Goal: Information Seeking & Learning: Find specific fact

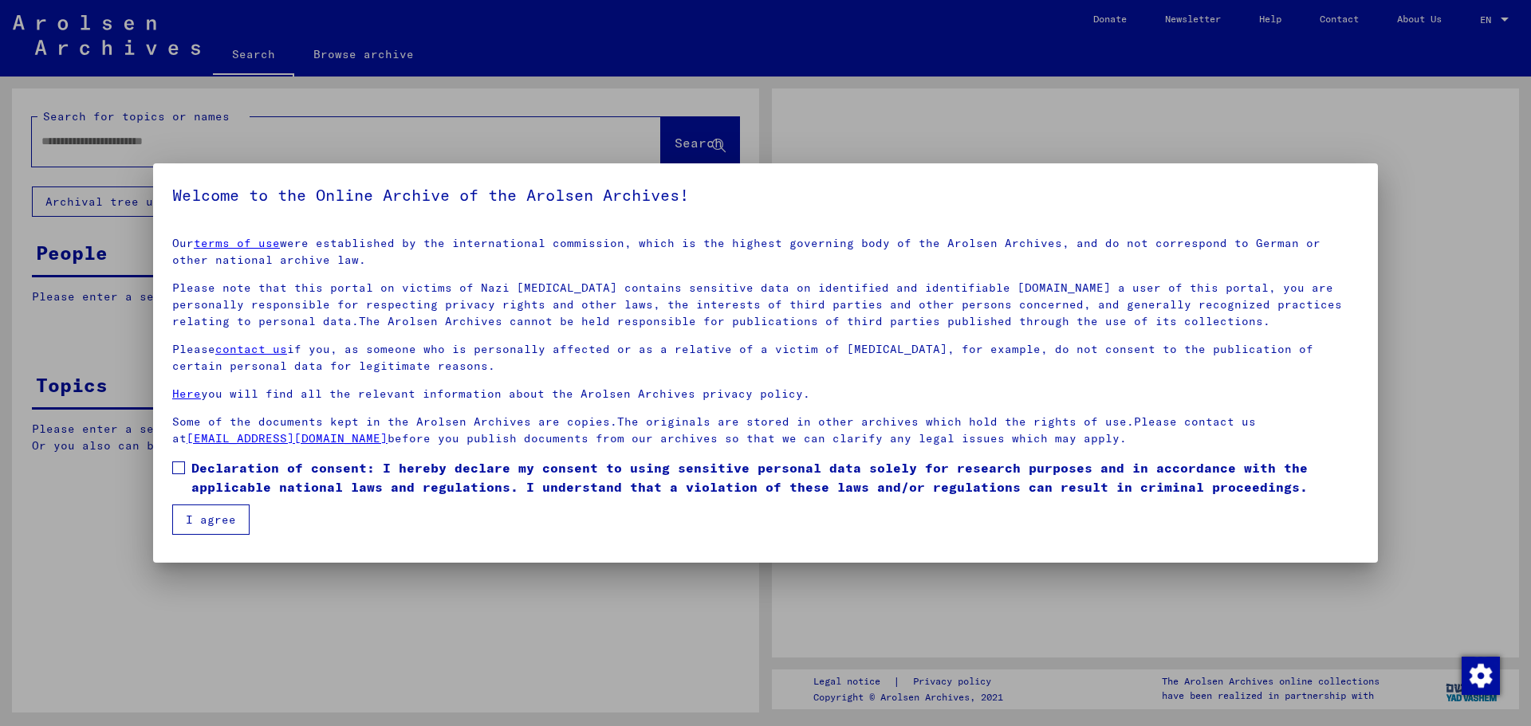
type input "**********"
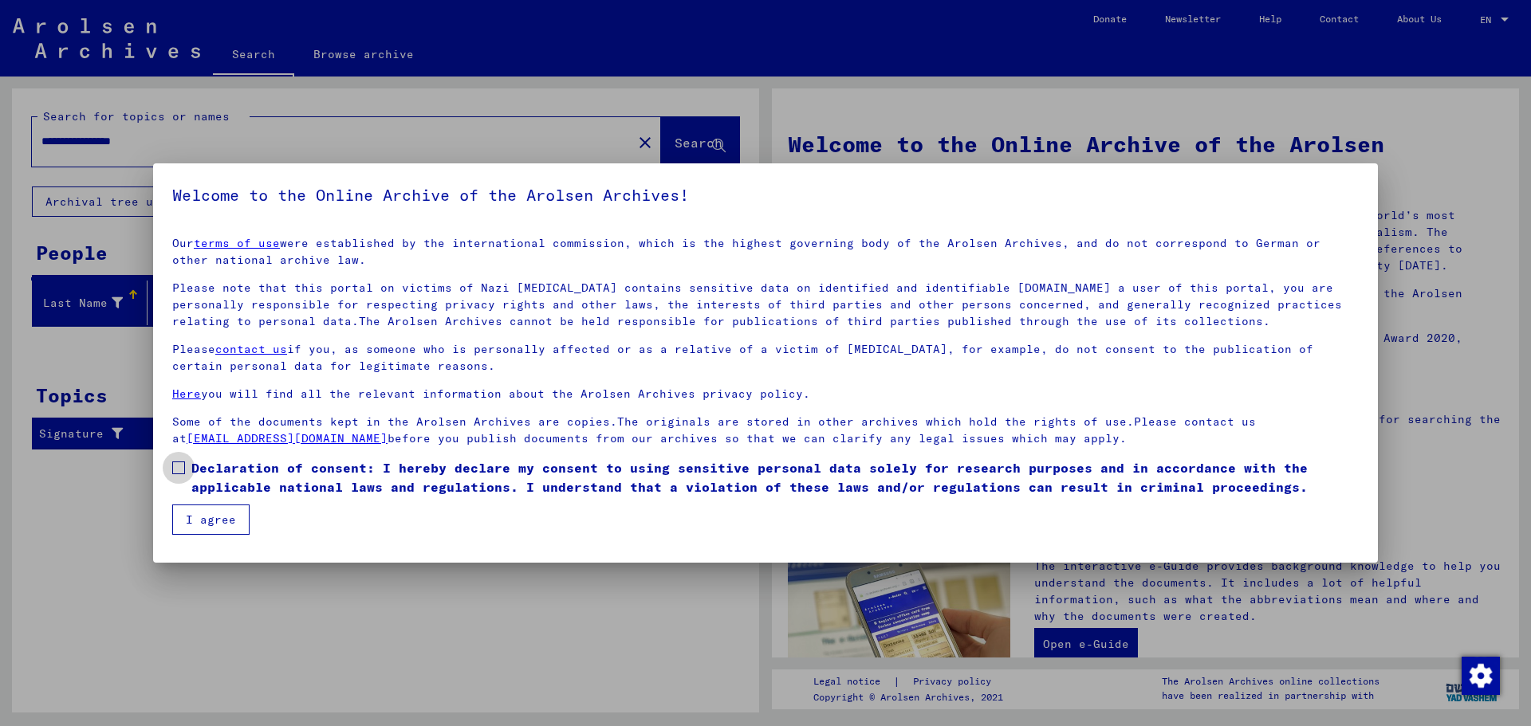
click at [183, 474] on label "Declaration of consent: I hereby declare my consent to using sensitive personal…" at bounding box center [765, 477] width 1186 height 38
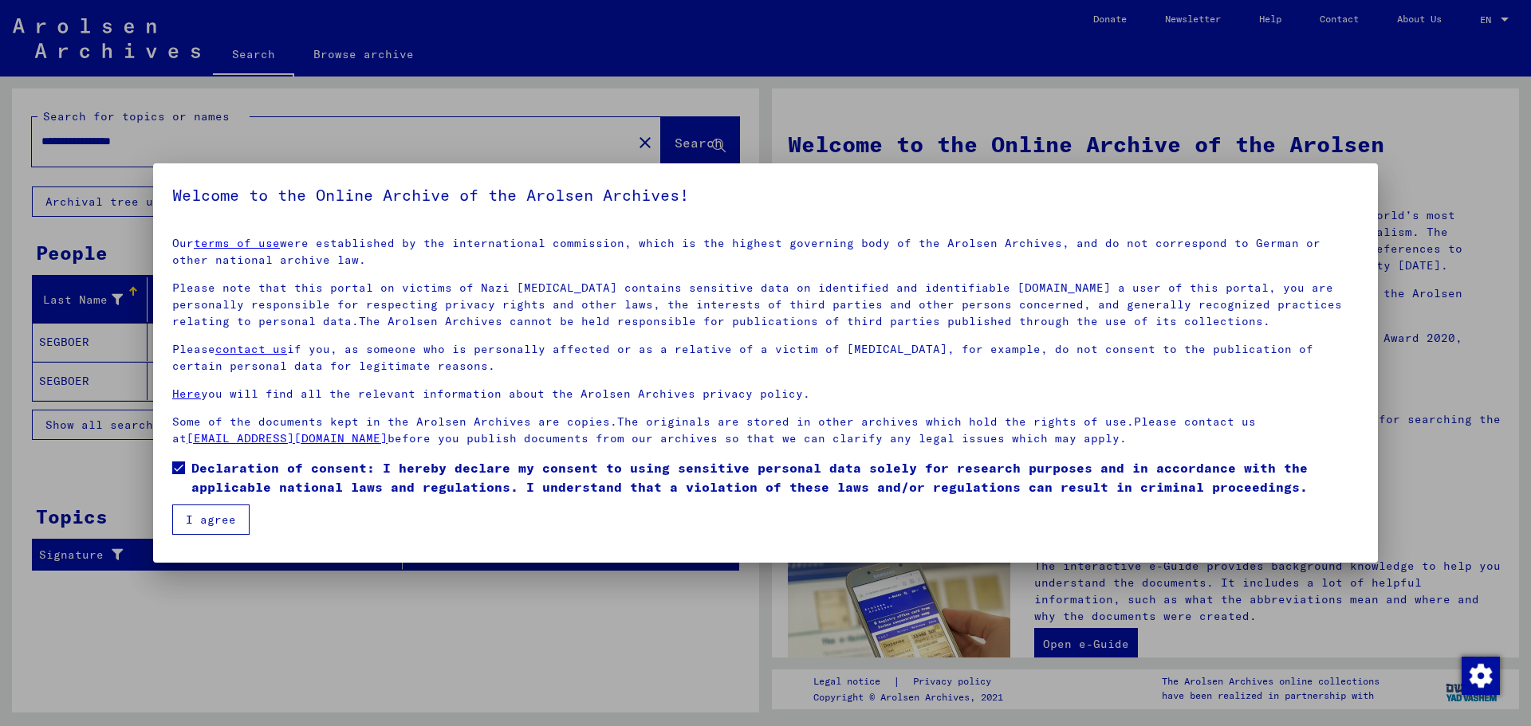
click at [213, 521] on button "I agree" at bounding box center [210, 520] width 77 height 30
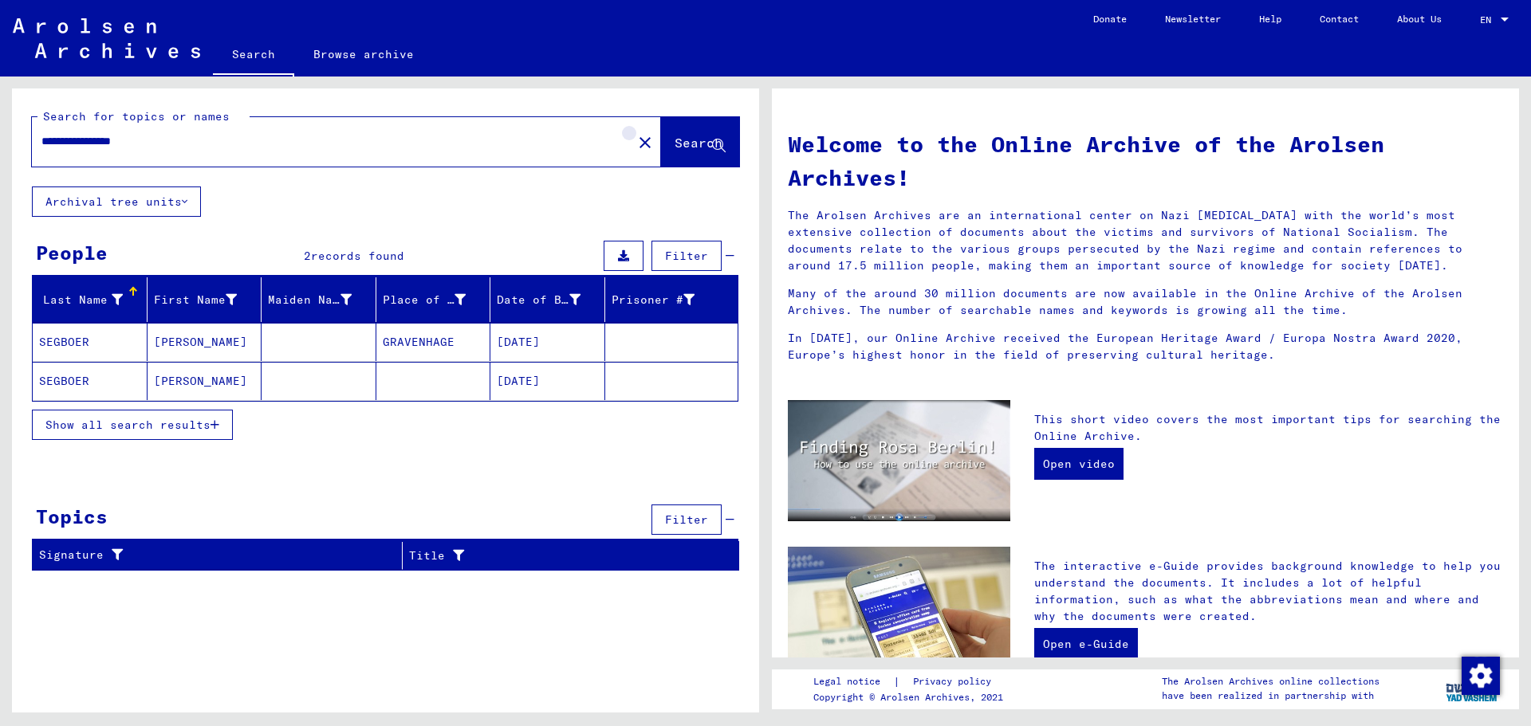
click at [635, 148] on mat-icon "close" at bounding box center [644, 142] width 19 height 19
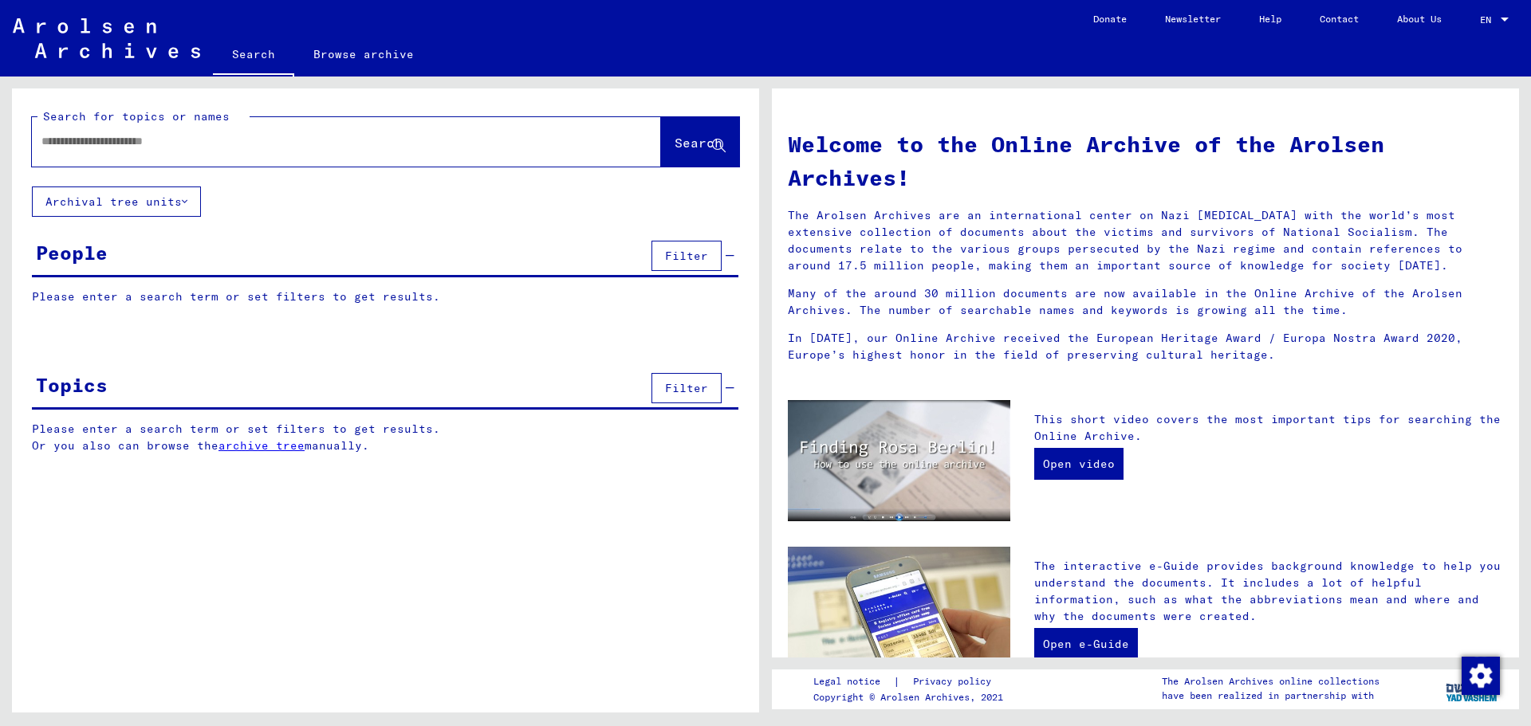
click at [343, 147] on input "text" at bounding box center [327, 141] width 572 height 17
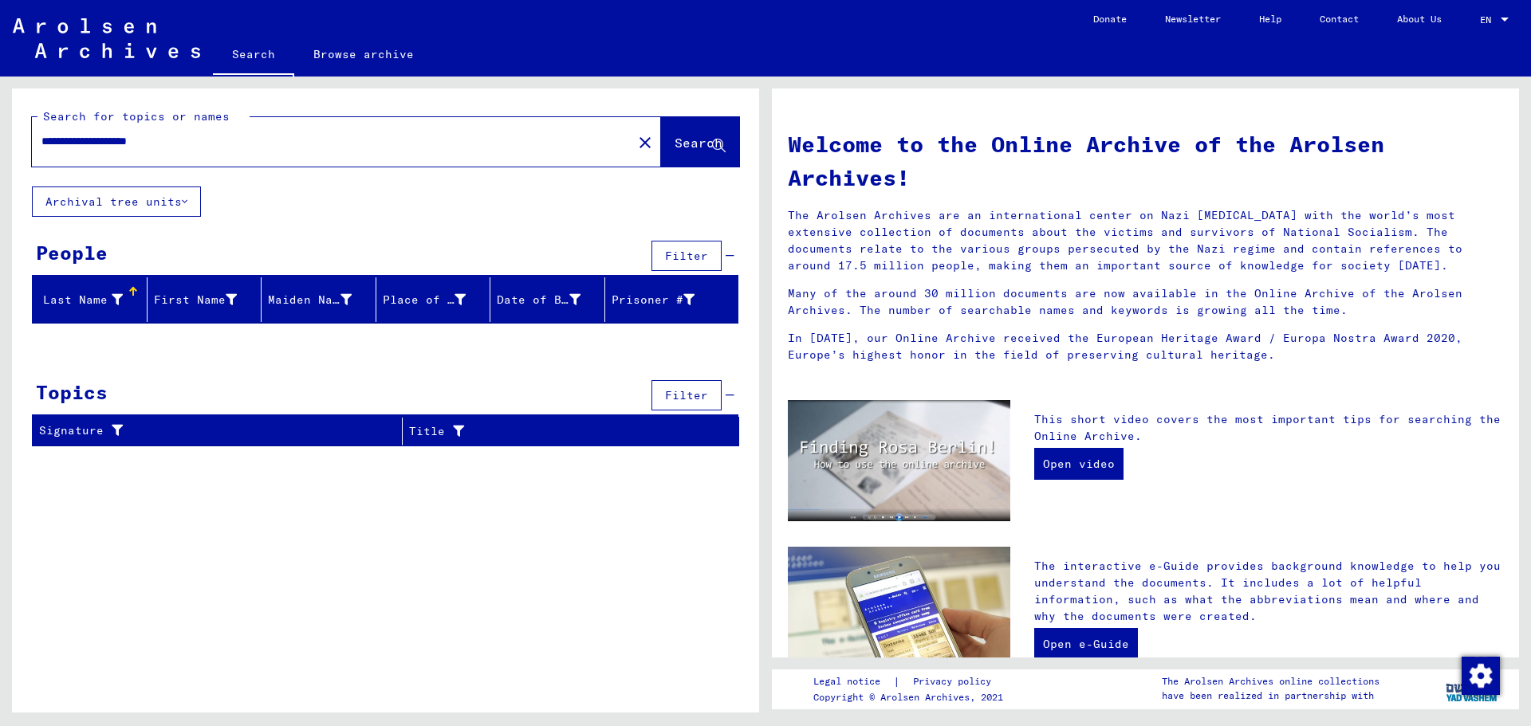
drag, startPoint x: 223, startPoint y: 136, endPoint x: 0, endPoint y: 124, distance: 223.5
click at [0, 124] on div "**********" at bounding box center [382, 395] width 765 height 636
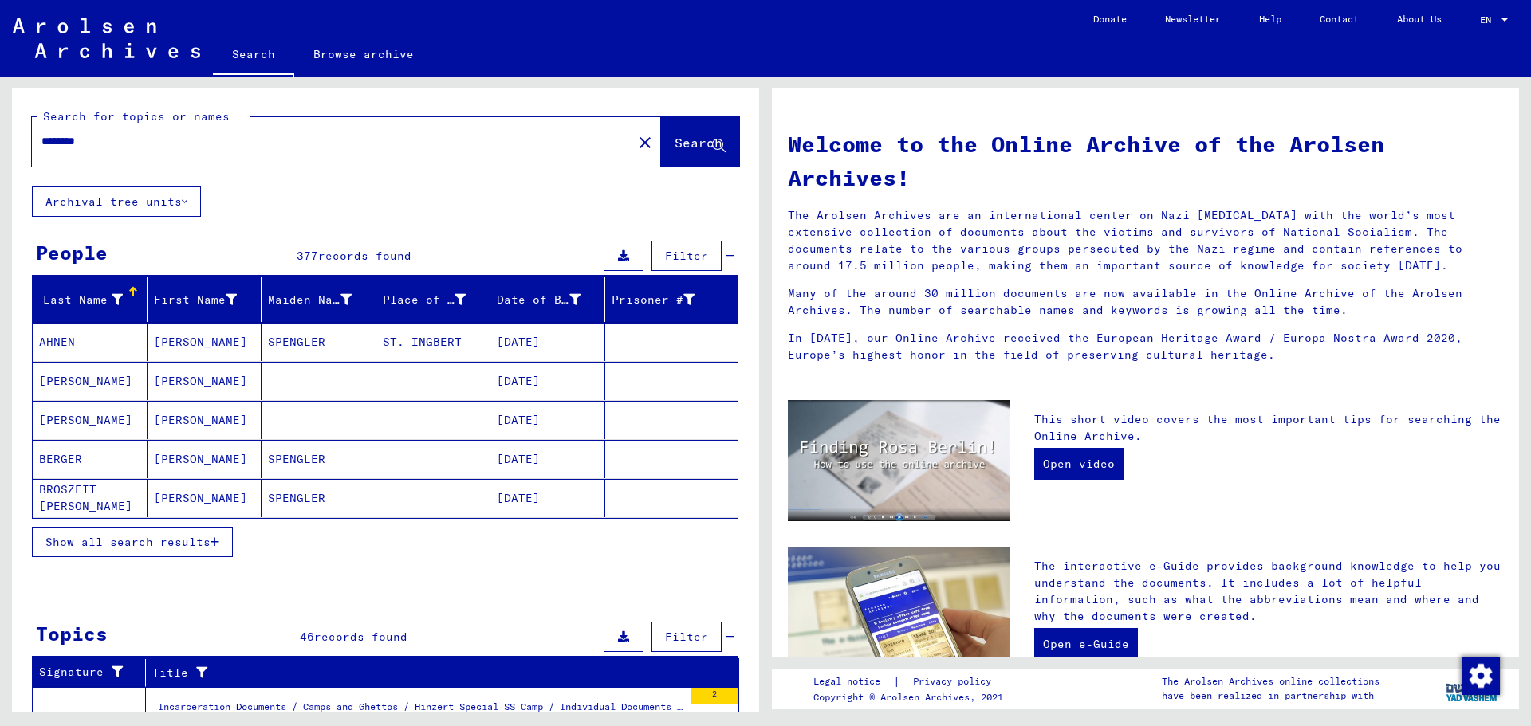
click at [192, 136] on input "********" at bounding box center [327, 141] width 572 height 17
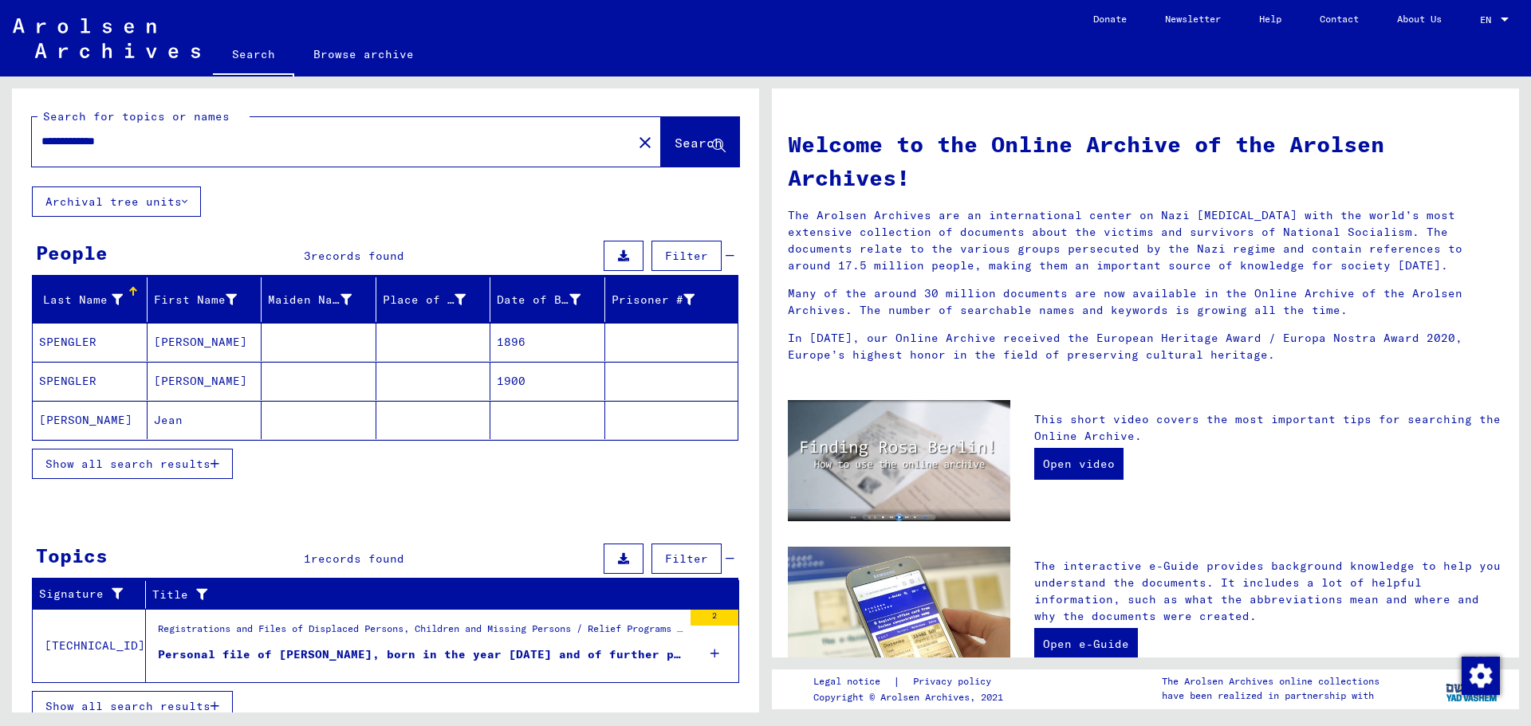
click at [187, 341] on mat-cell "[PERSON_NAME]" at bounding box center [204, 342] width 115 height 38
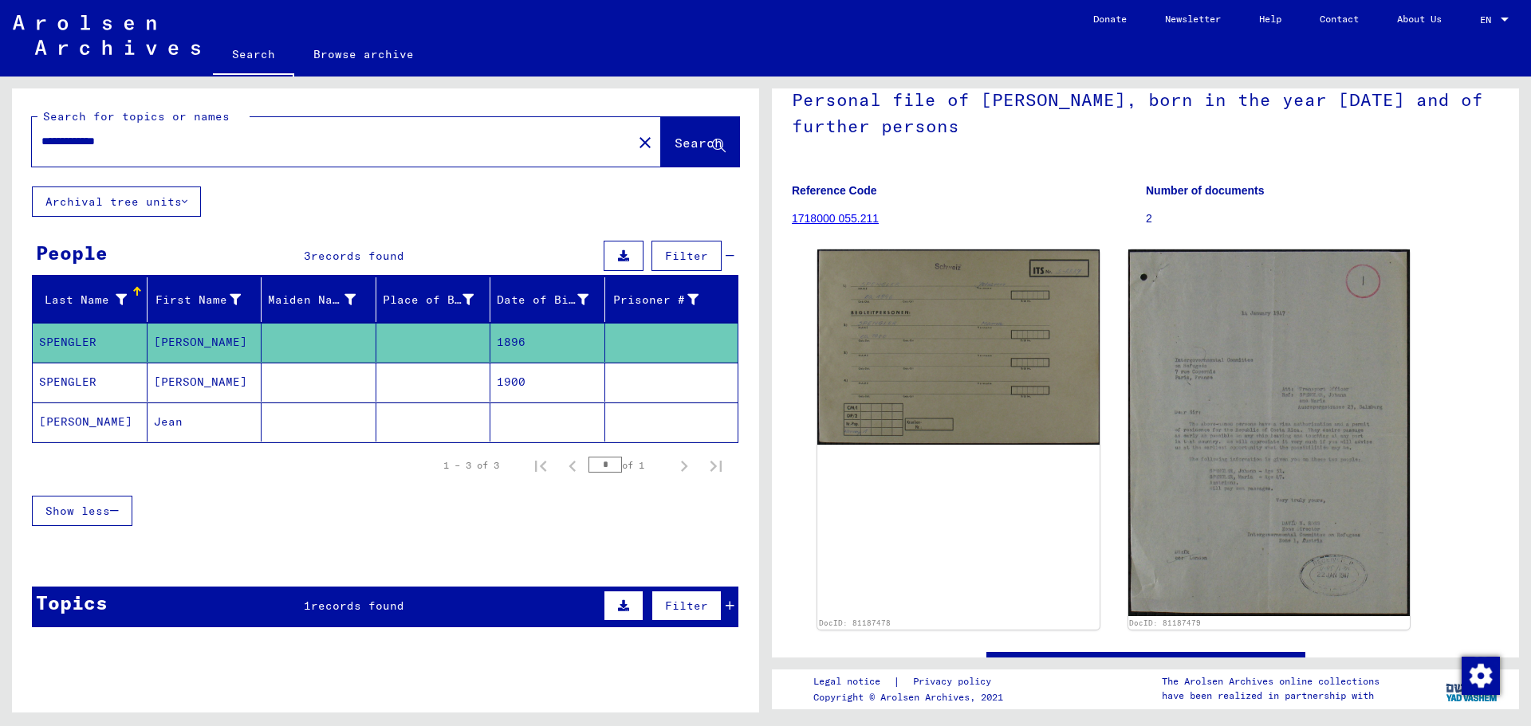
scroll to position [239, 0]
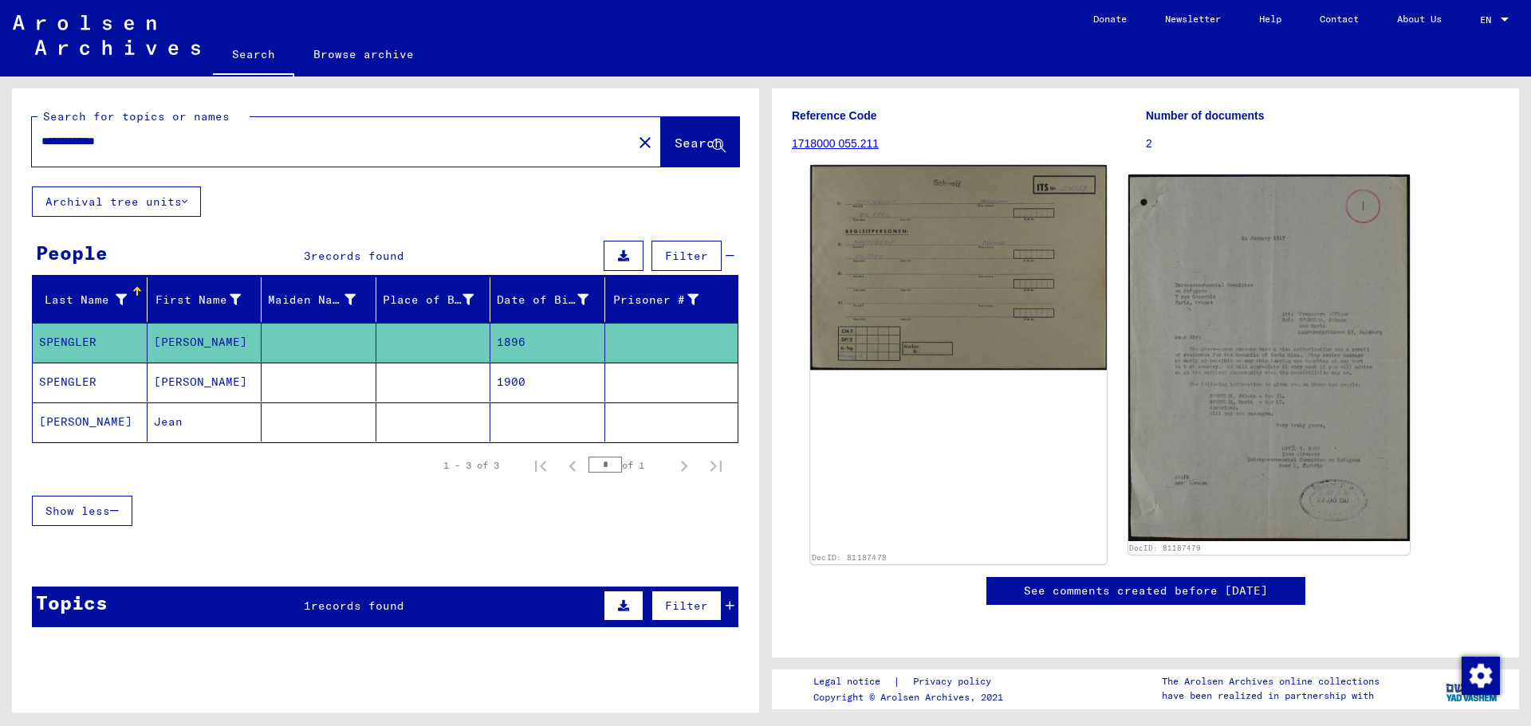
click at [1007, 278] on img at bounding box center [958, 267] width 296 height 205
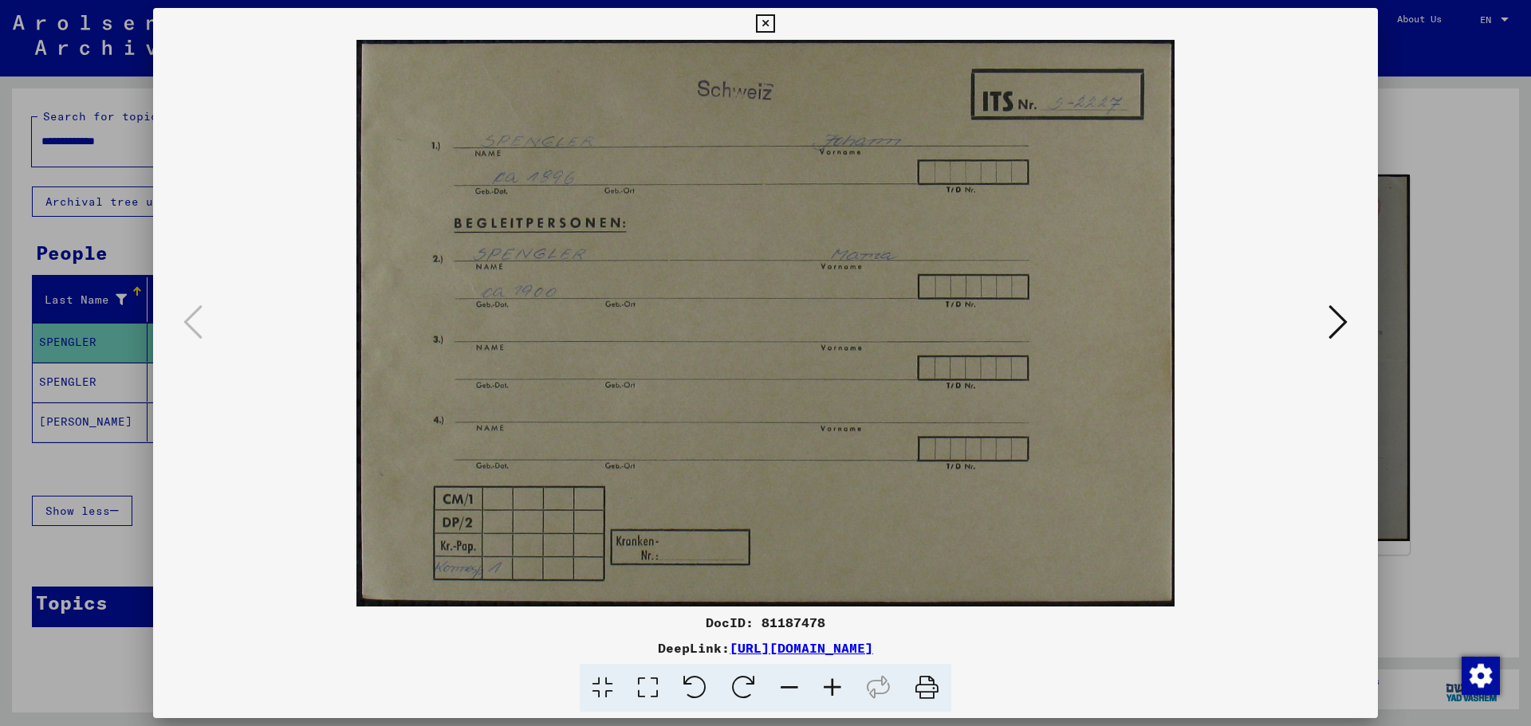
click at [1456, 216] on div at bounding box center [765, 363] width 1531 height 726
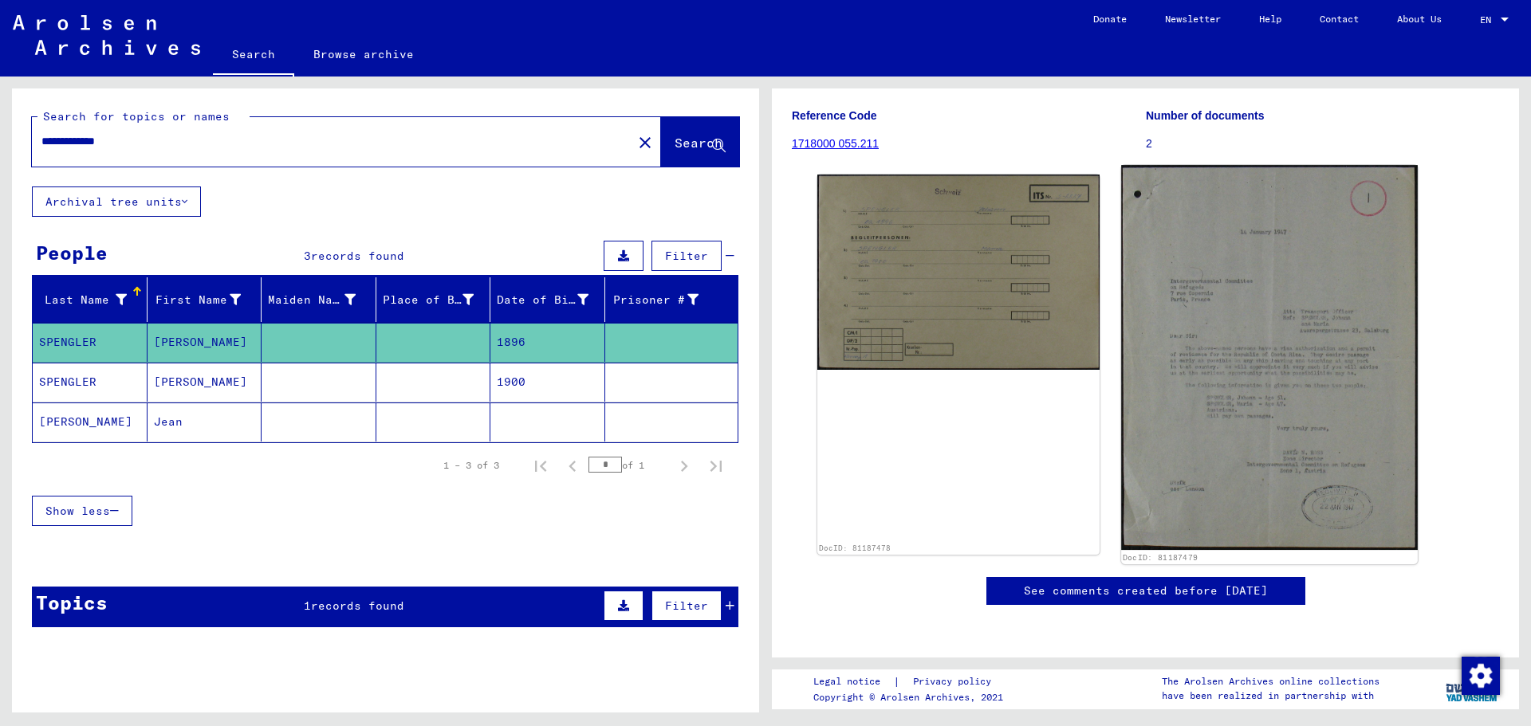
click at [1299, 251] on img at bounding box center [1269, 357] width 296 height 385
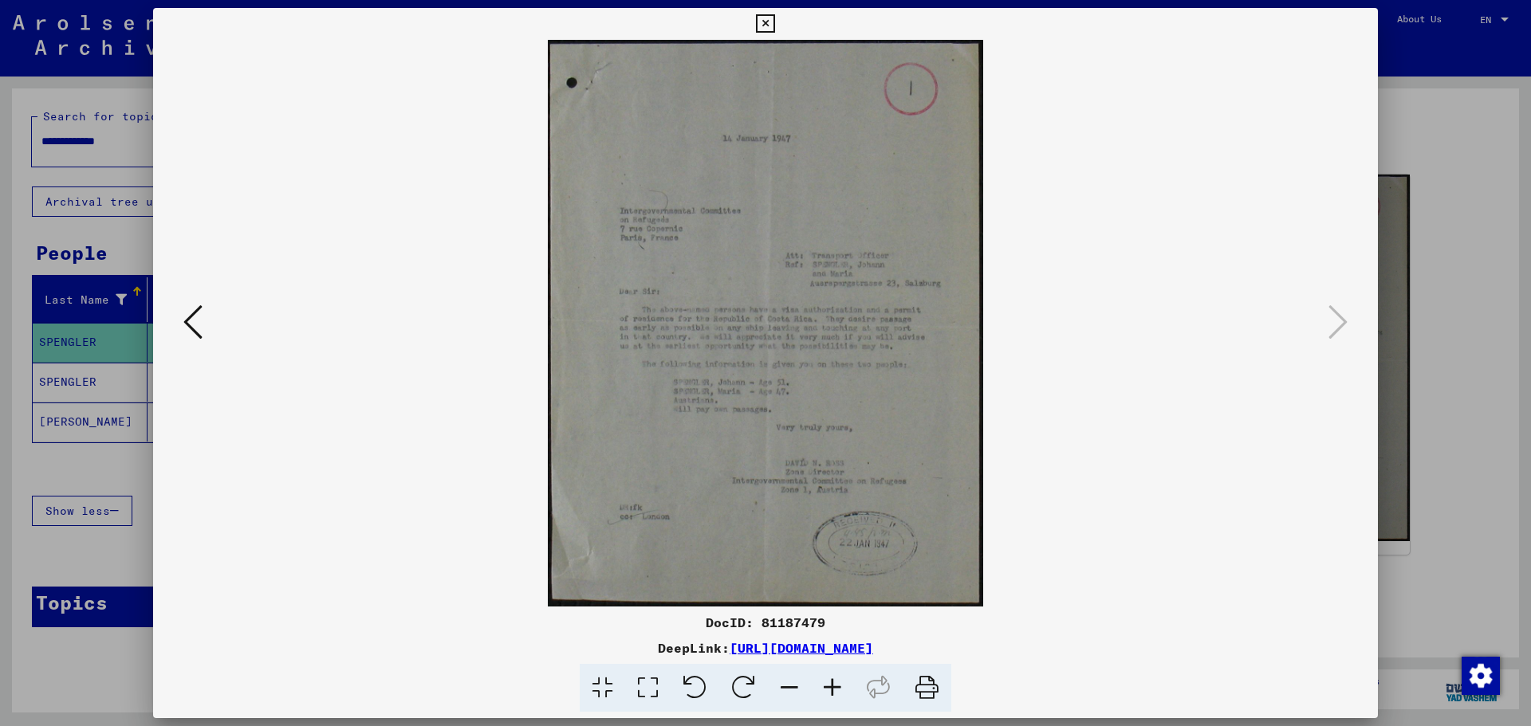
click at [1502, 242] on div at bounding box center [765, 363] width 1531 height 726
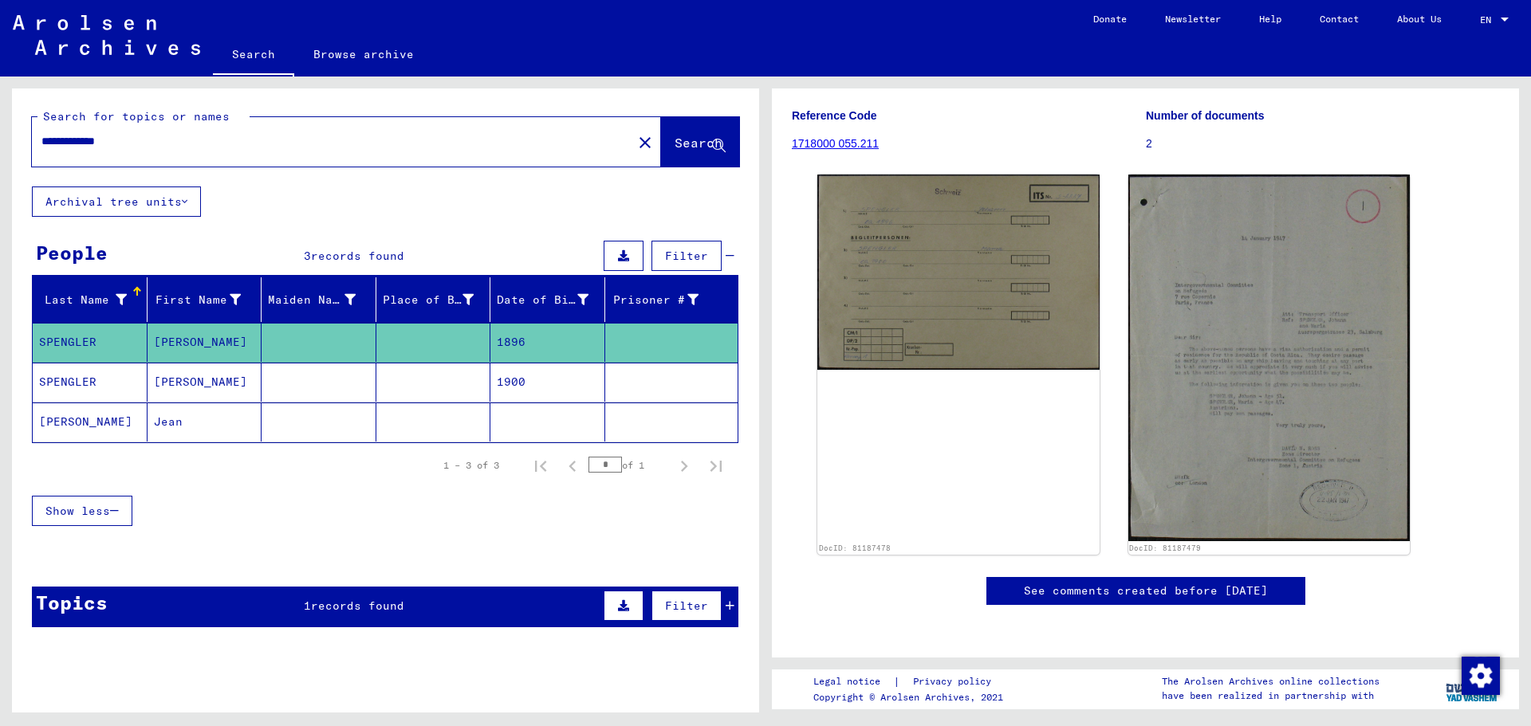
drag, startPoint x: 143, startPoint y: 134, endPoint x: 0, endPoint y: 137, distance: 143.5
click at [0, 137] on div "**********" at bounding box center [382, 395] width 765 height 636
type input "**********"
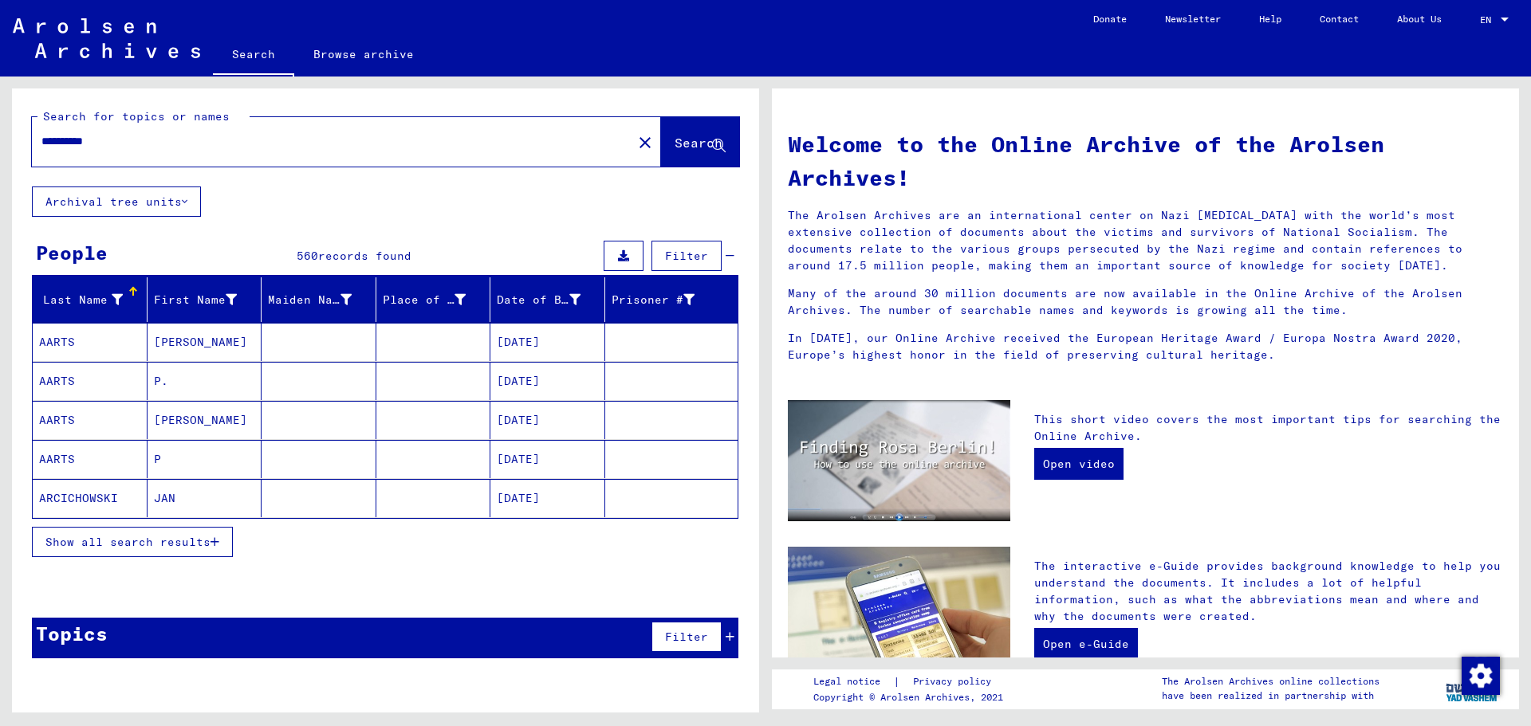
click at [158, 549] on button "Show all search results" at bounding box center [132, 542] width 201 height 30
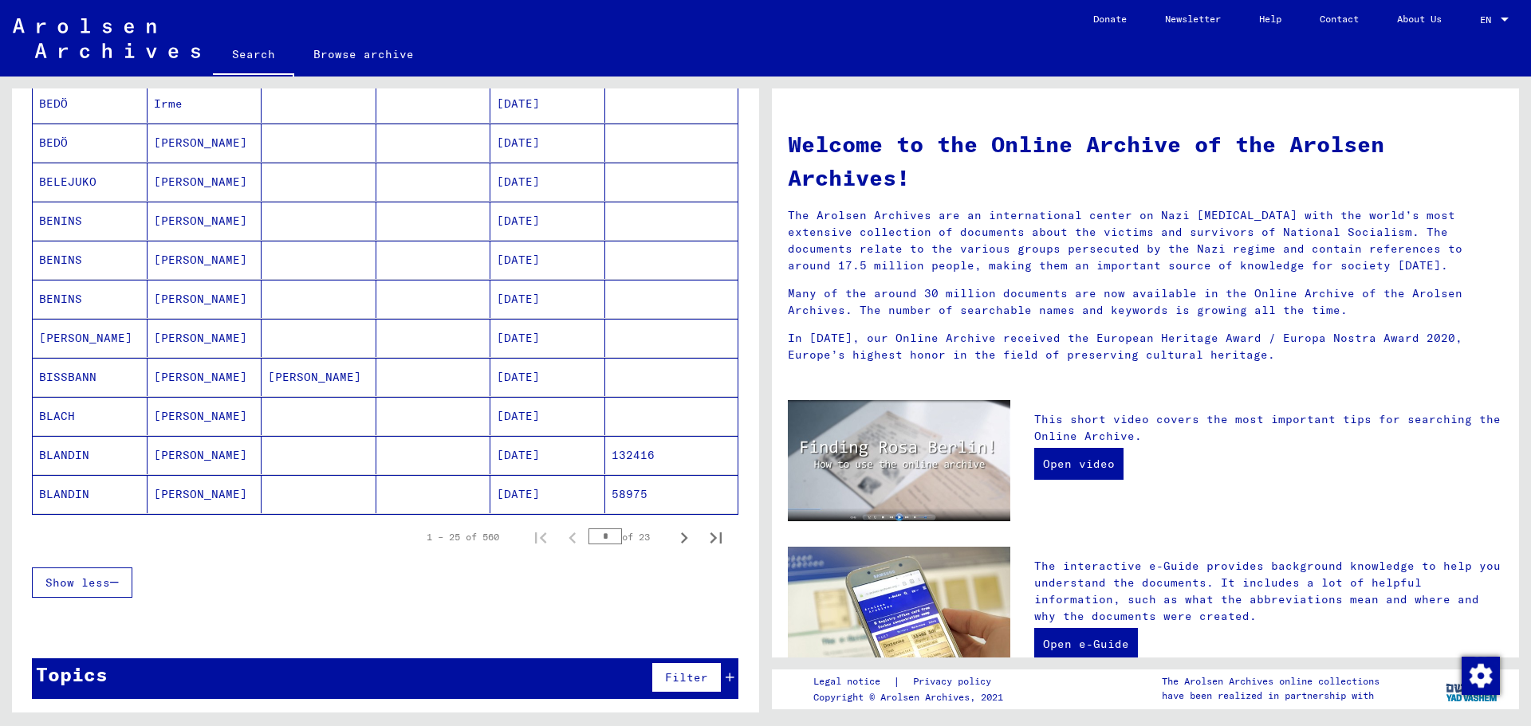
scroll to position [789, 0]
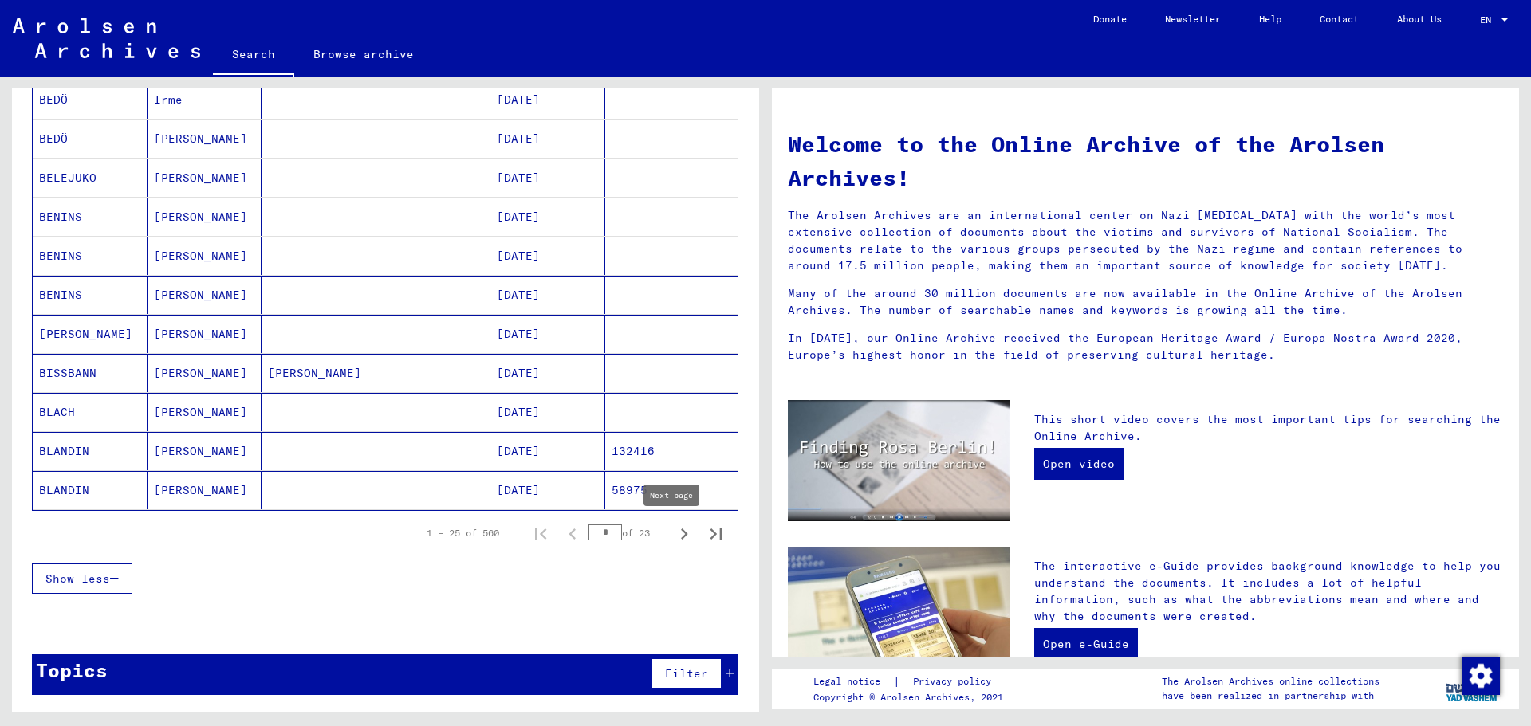
click at [673, 540] on icon "Next page" at bounding box center [684, 534] width 22 height 22
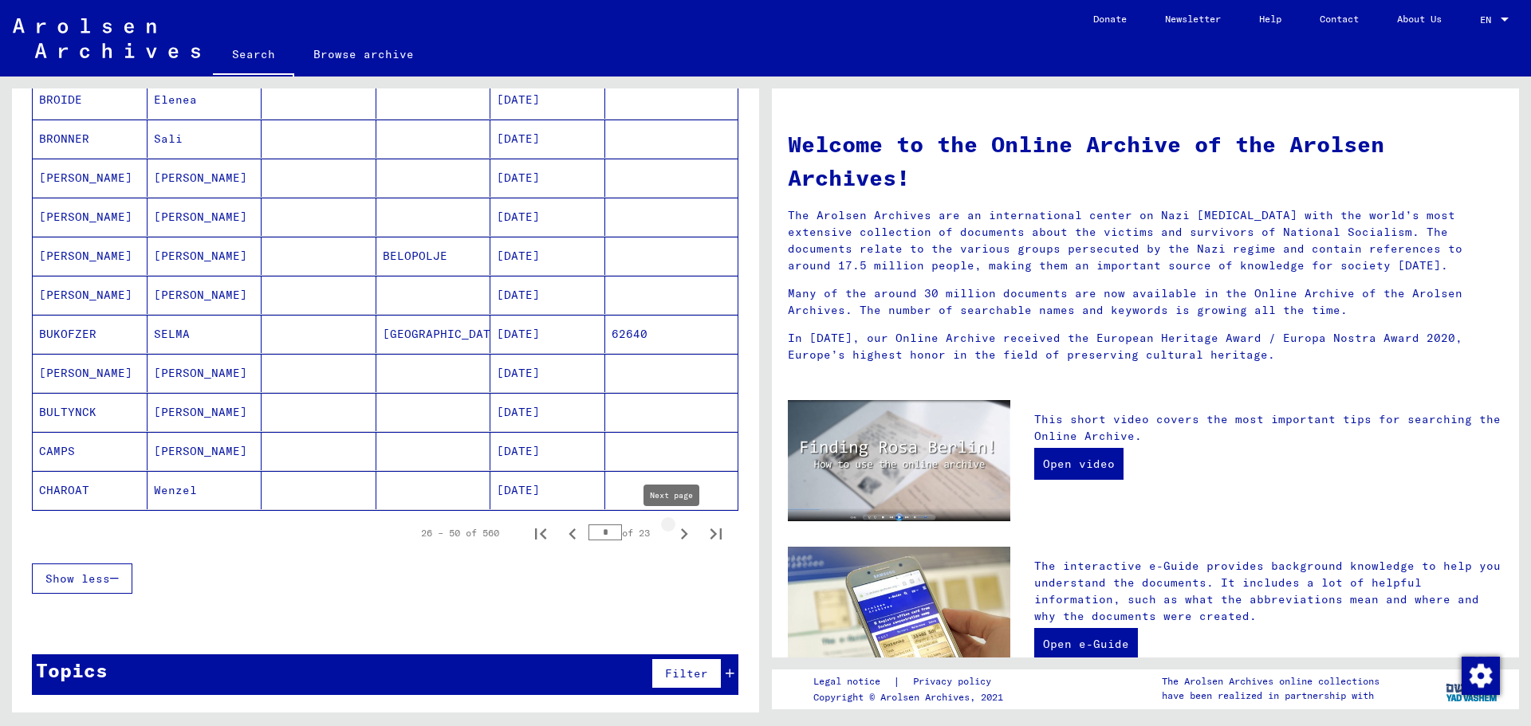
click at [674, 529] on icon "Next page" at bounding box center [684, 534] width 22 height 22
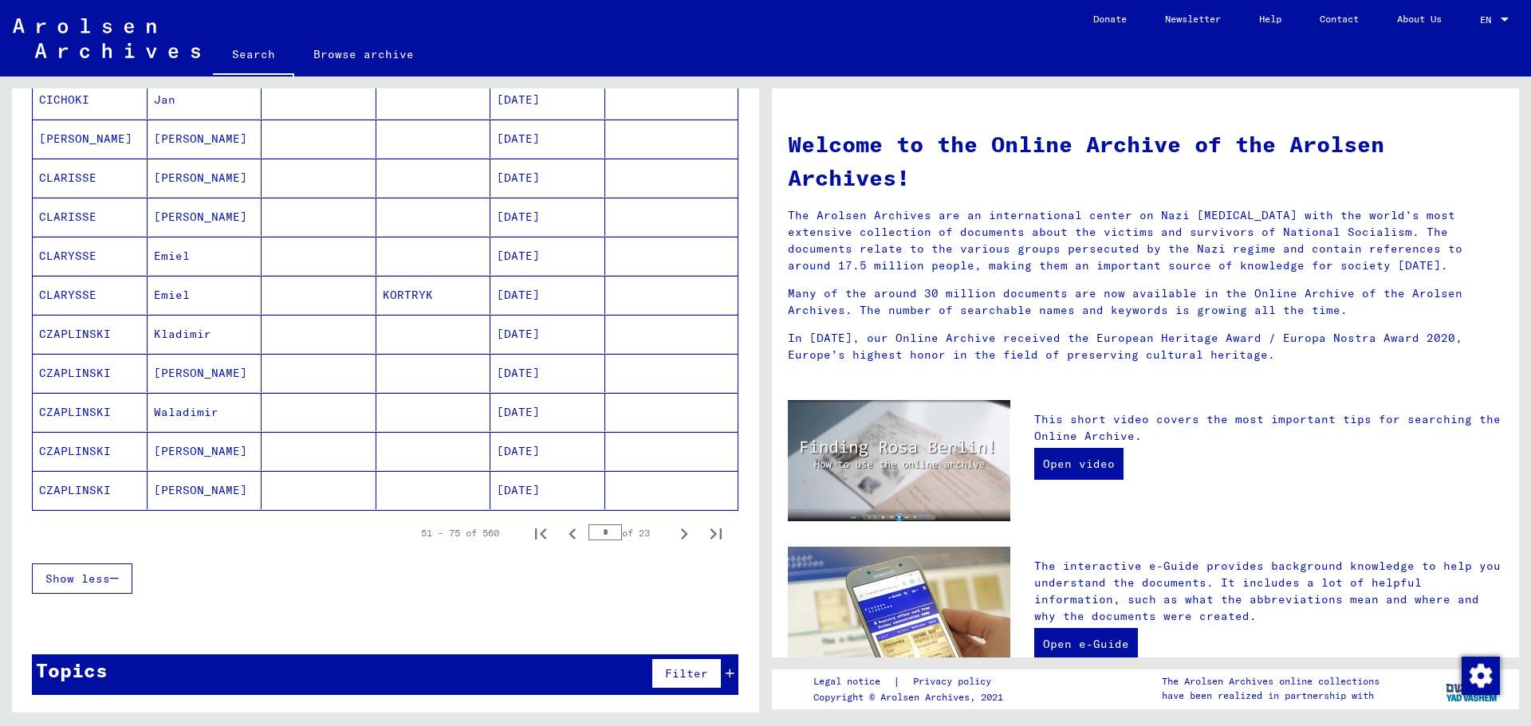
click at [674, 529] on icon "Next page" at bounding box center [684, 534] width 22 height 22
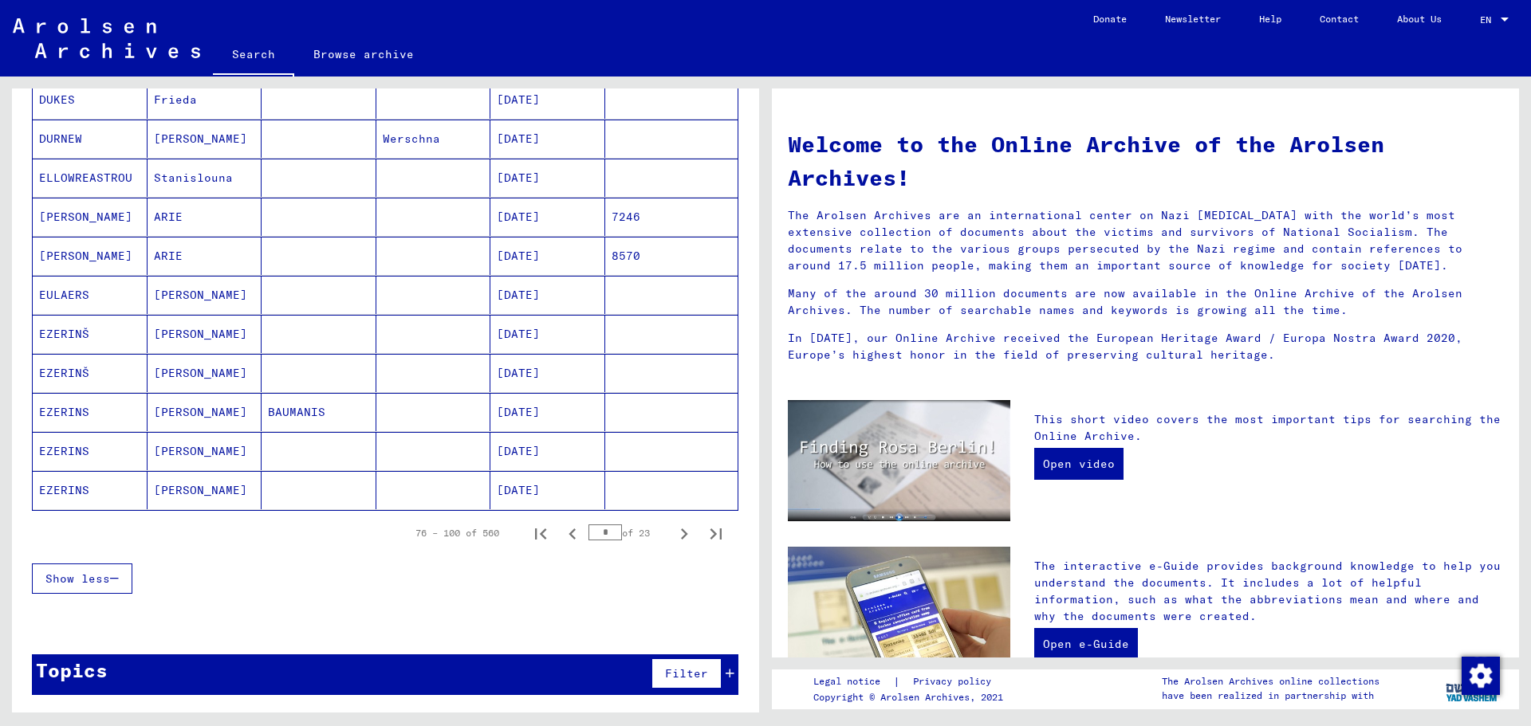
click at [674, 529] on icon "Next page" at bounding box center [684, 534] width 22 height 22
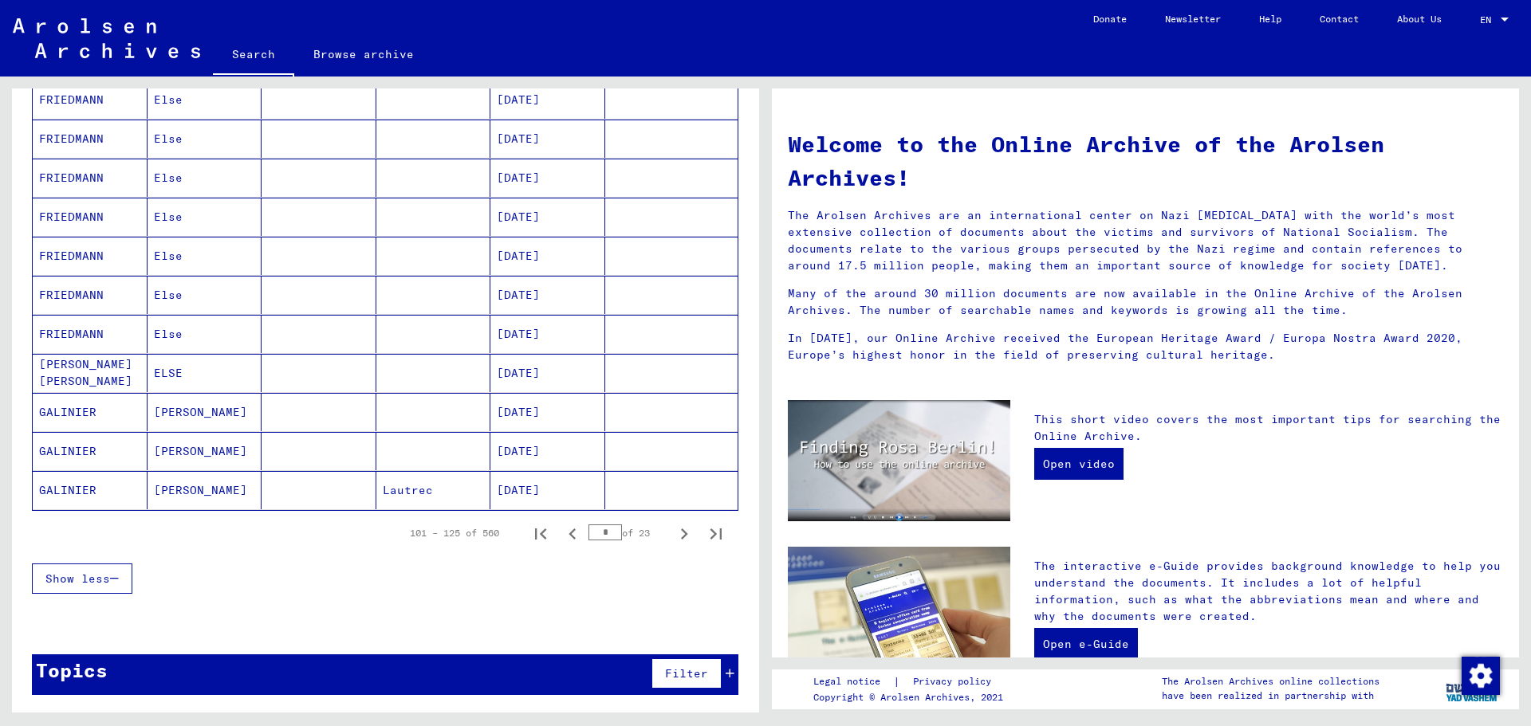
click at [674, 529] on icon "Next page" at bounding box center [684, 534] width 22 height 22
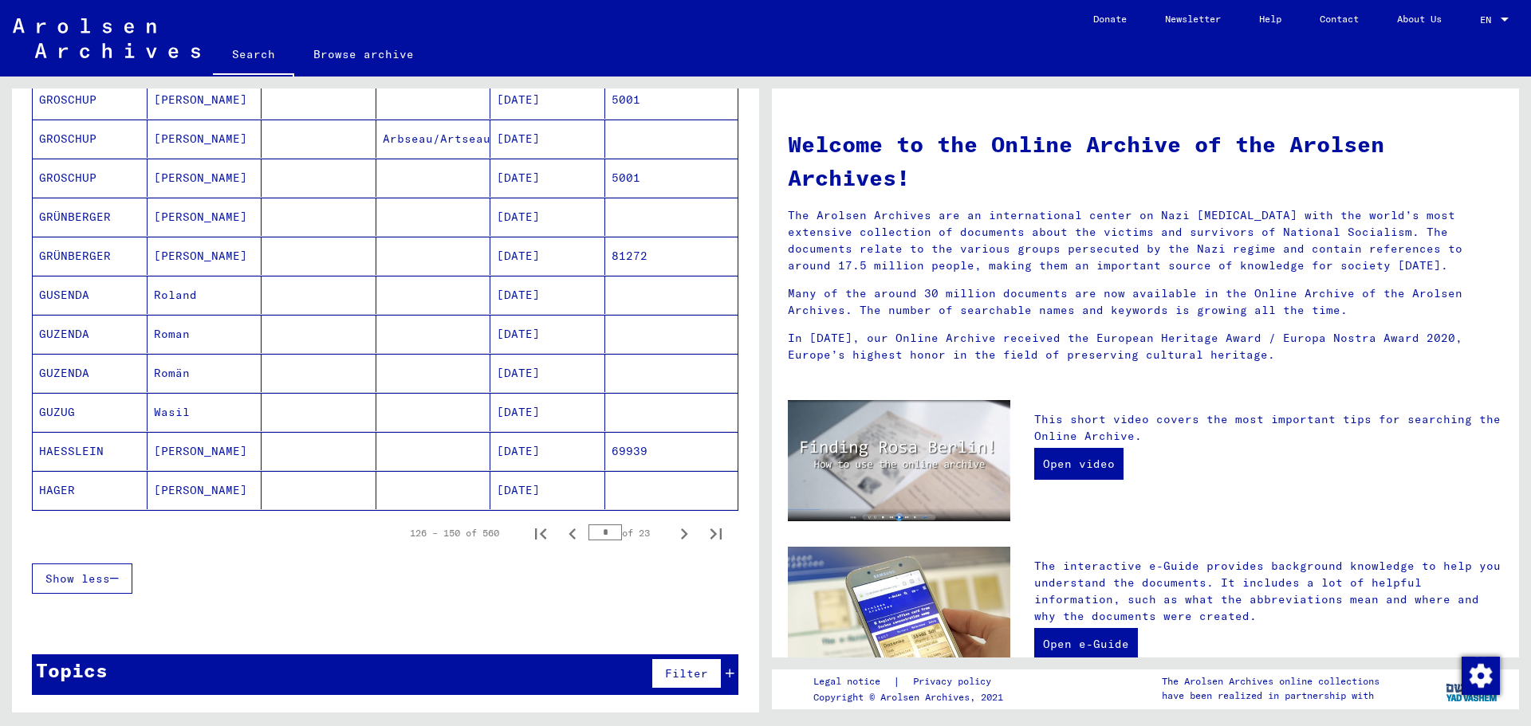
click at [674, 529] on icon "Next page" at bounding box center [684, 534] width 22 height 22
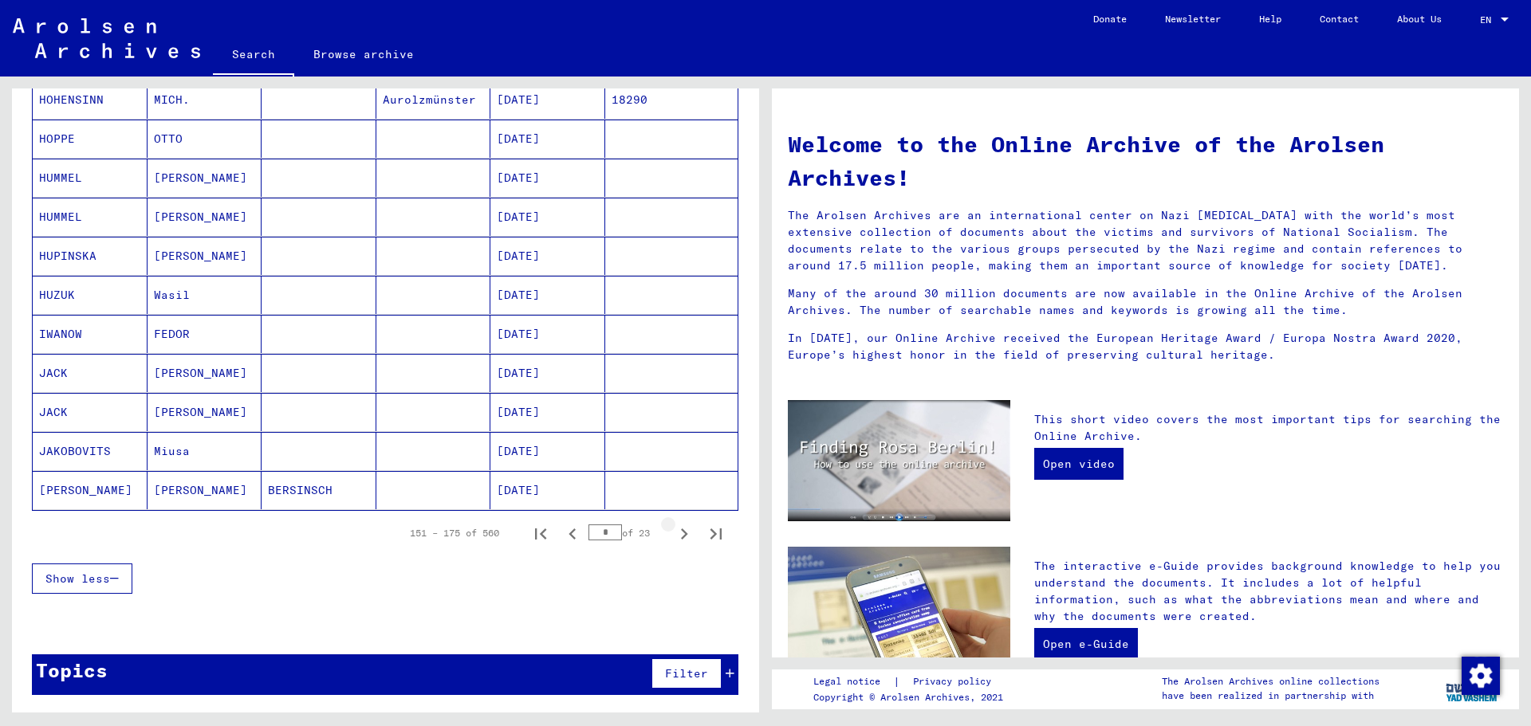
click at [674, 529] on icon "Next page" at bounding box center [684, 534] width 22 height 22
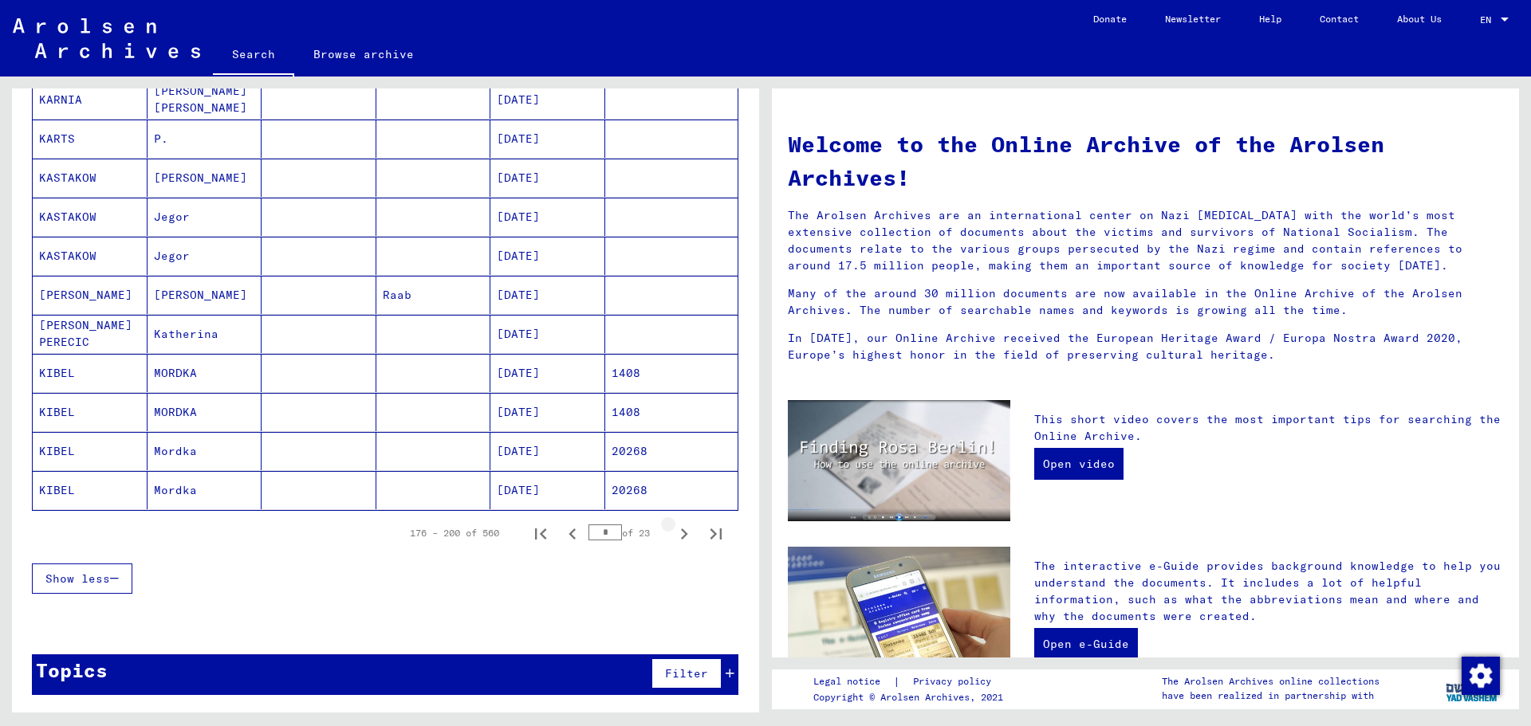
click at [674, 529] on icon "Next page" at bounding box center [684, 534] width 22 height 22
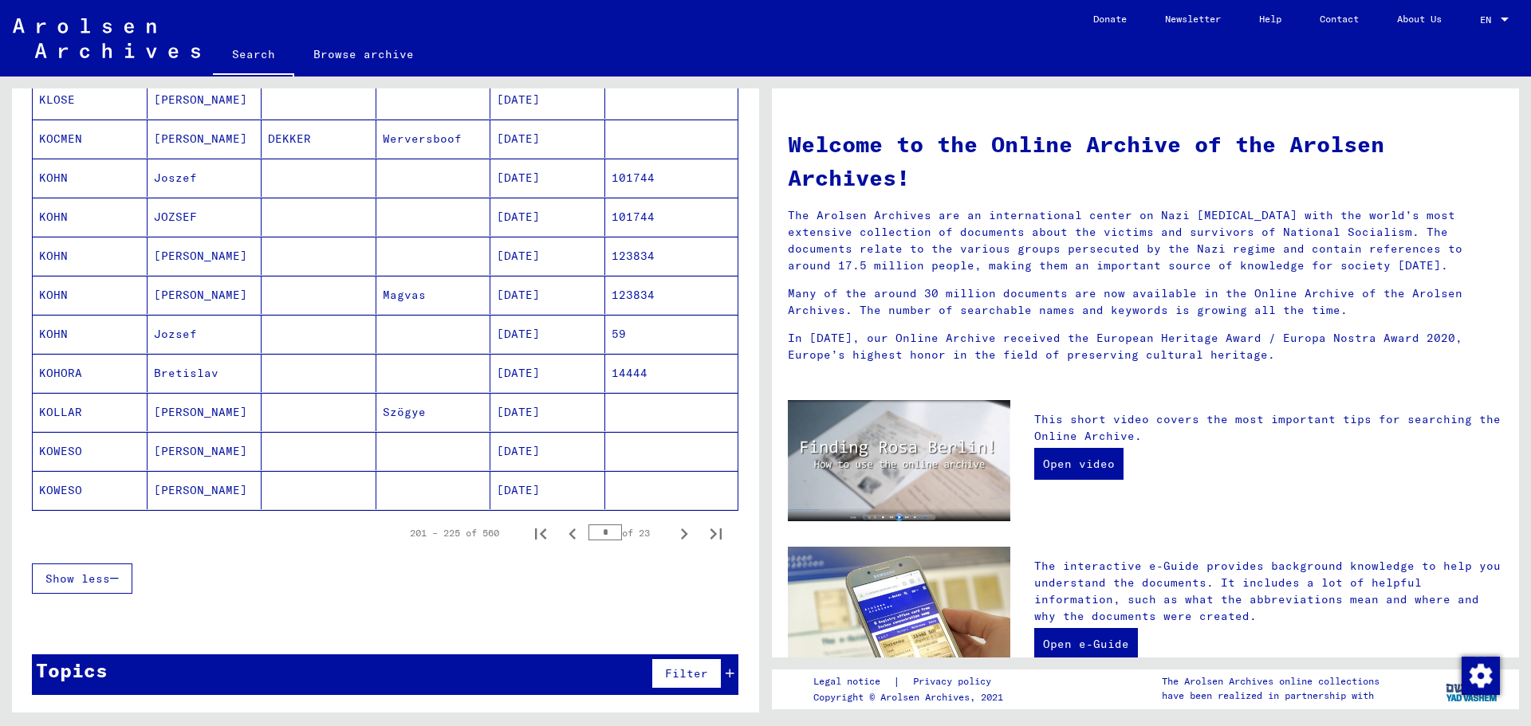
click at [674, 529] on icon "Next page" at bounding box center [684, 534] width 22 height 22
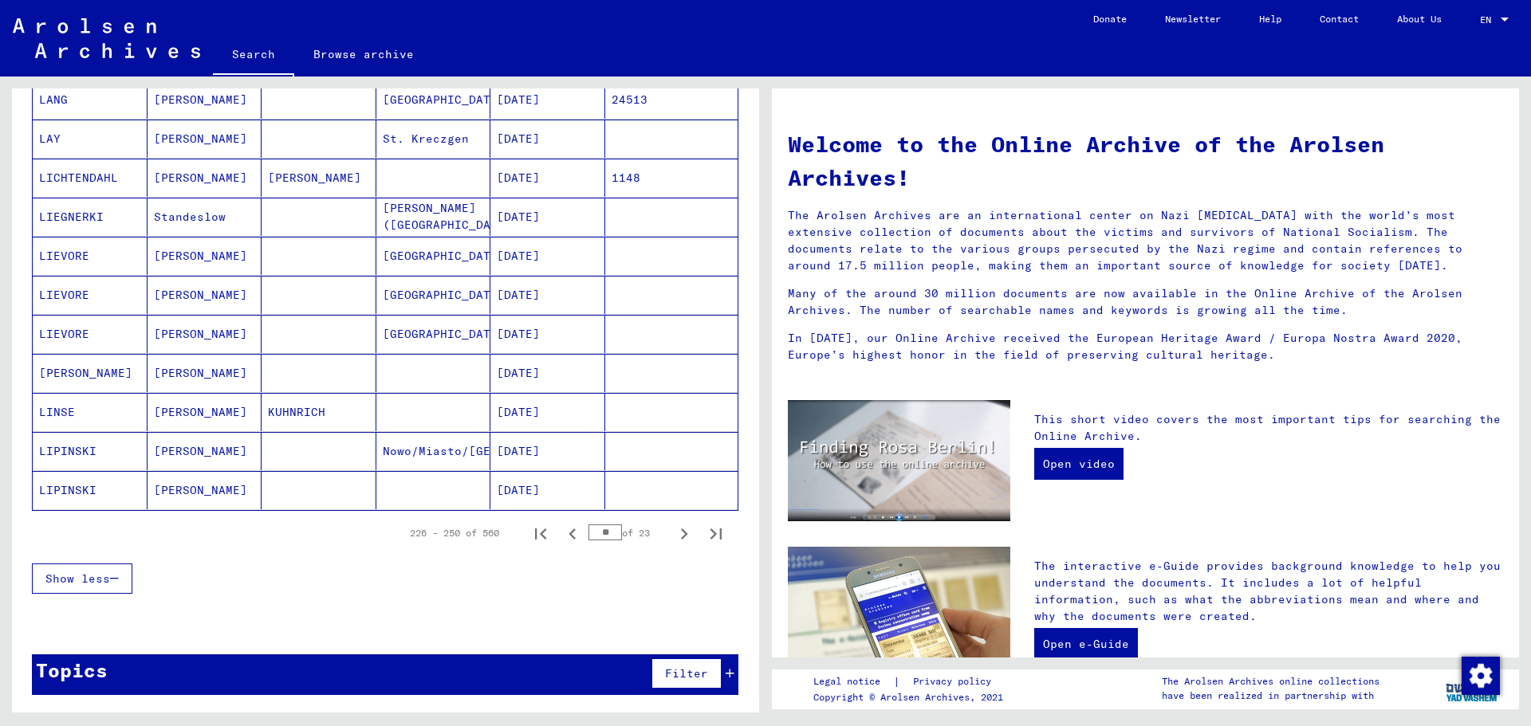
click at [674, 529] on icon "Next page" at bounding box center [684, 534] width 22 height 22
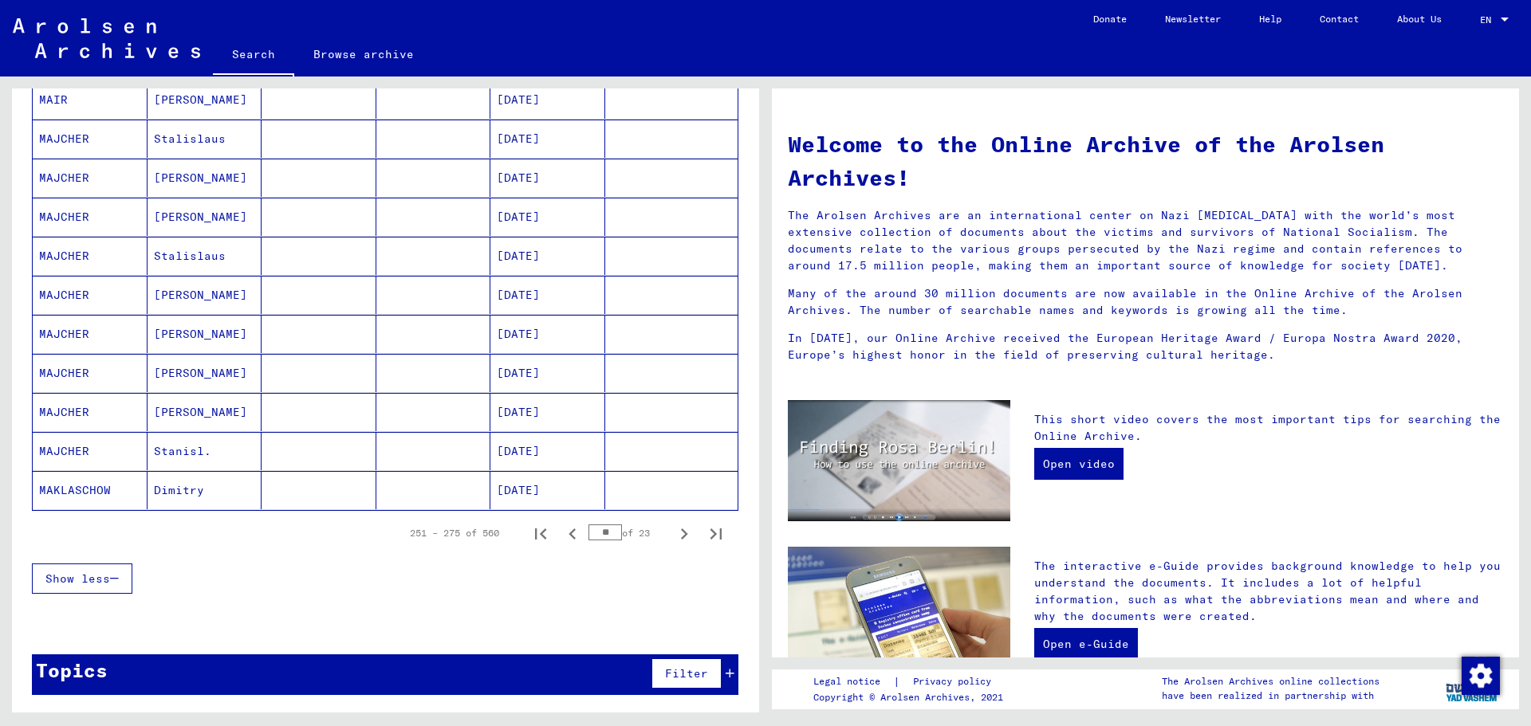
click at [674, 529] on icon "Next page" at bounding box center [684, 534] width 22 height 22
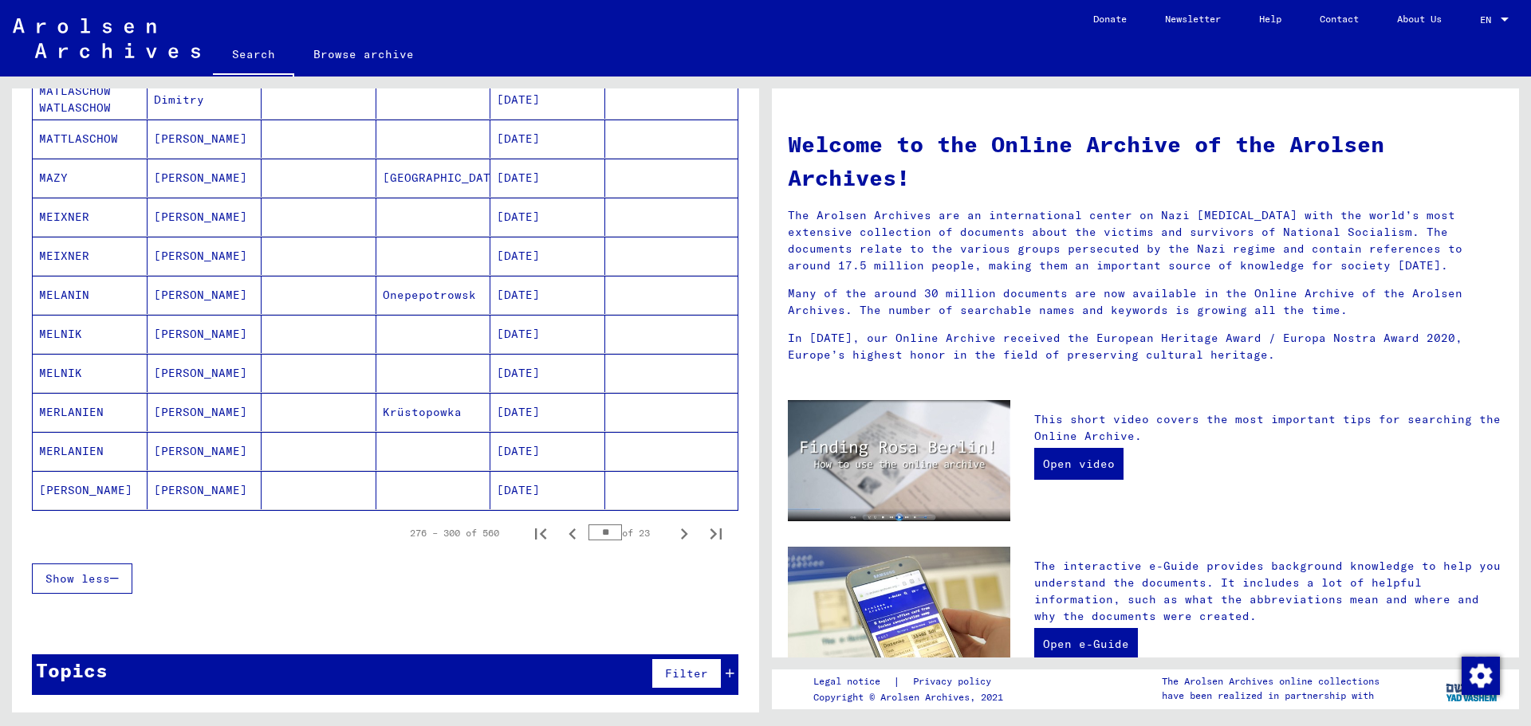
click at [674, 529] on icon "Next page" at bounding box center [684, 534] width 22 height 22
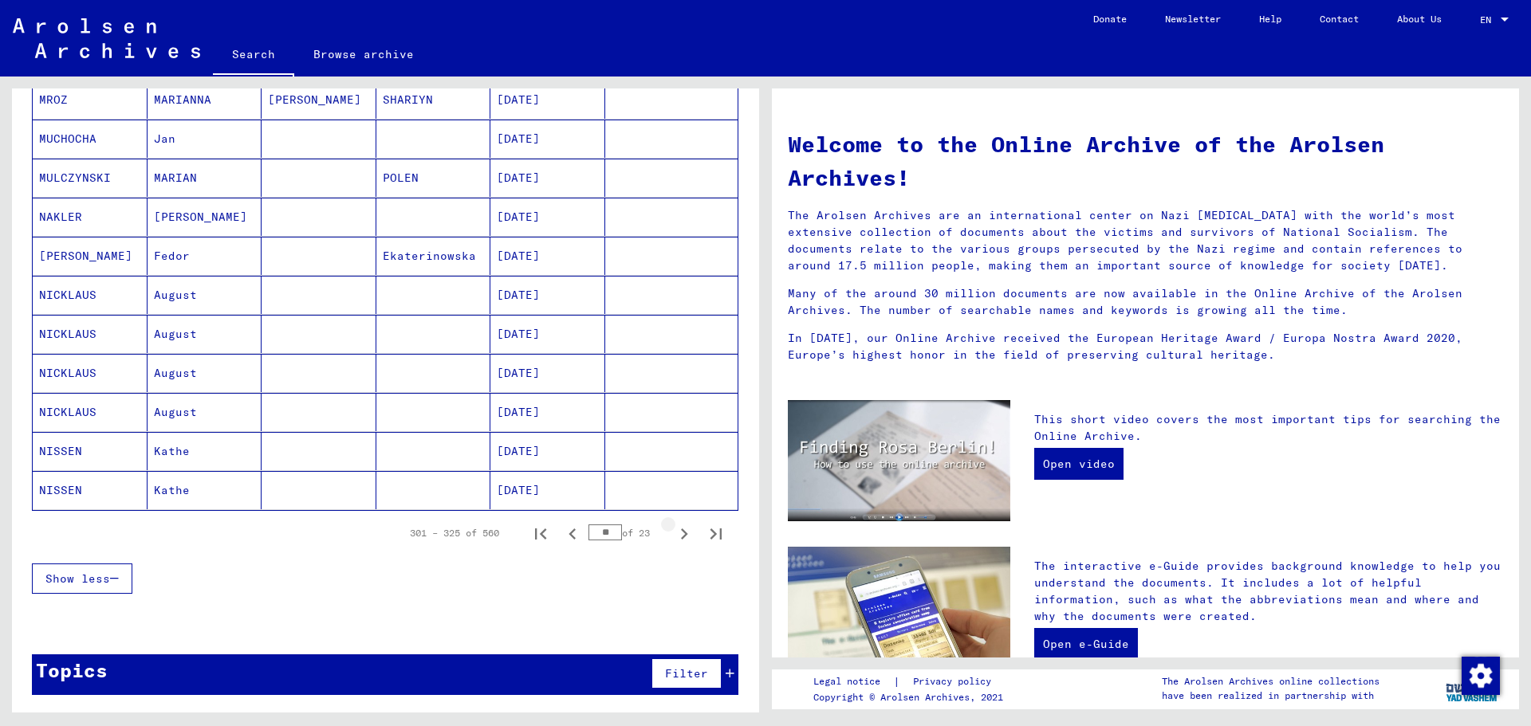
click at [674, 529] on icon "Next page" at bounding box center [684, 534] width 22 height 22
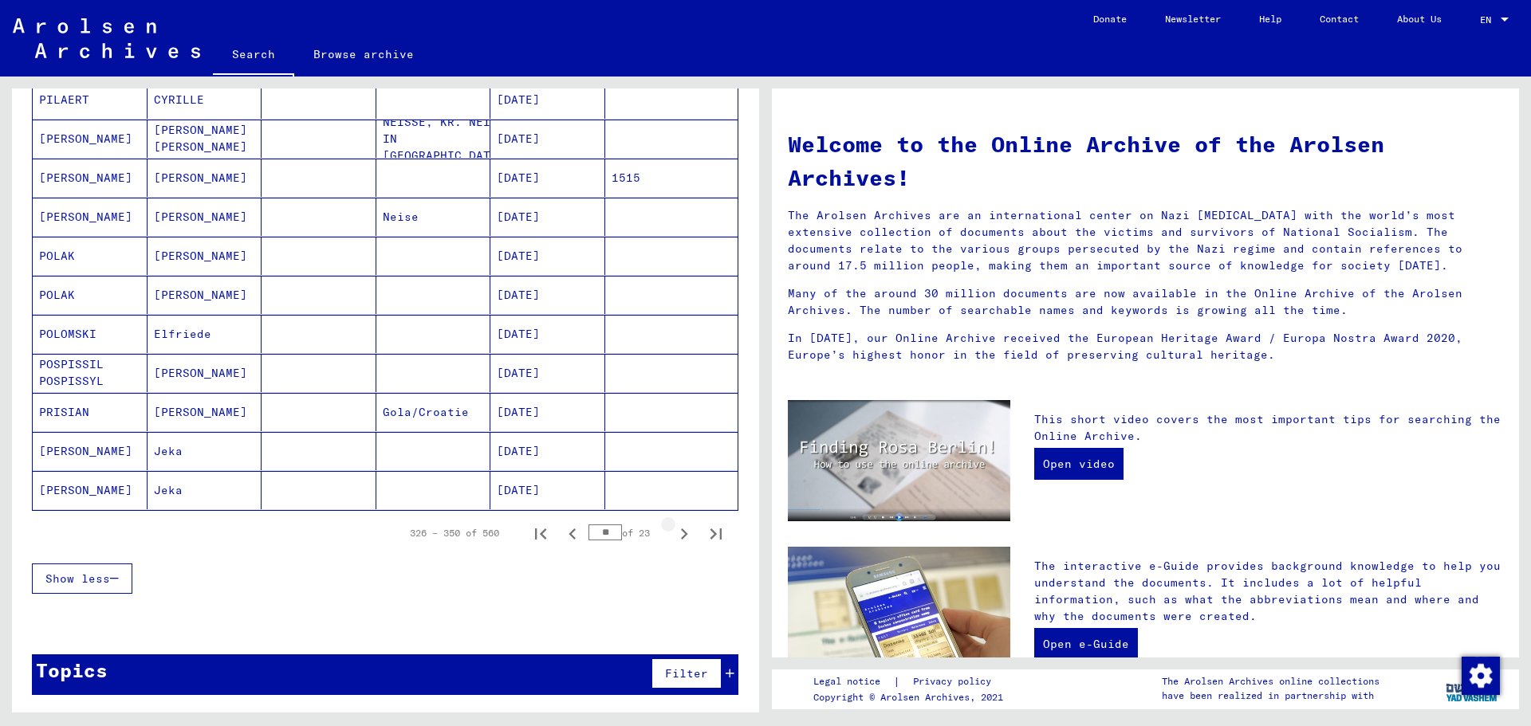
click at [674, 529] on icon "Next page" at bounding box center [684, 534] width 22 height 22
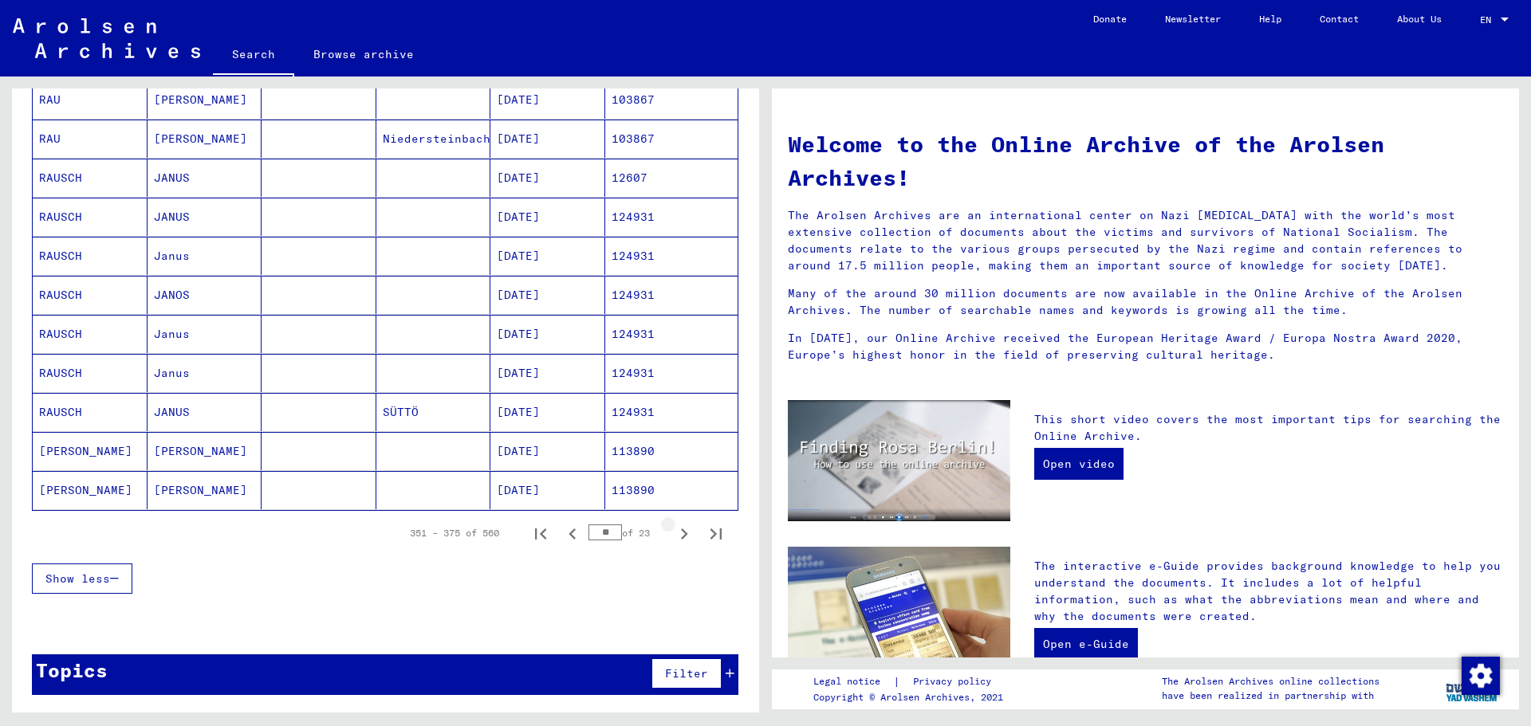
click at [674, 529] on icon "Next page" at bounding box center [684, 534] width 22 height 22
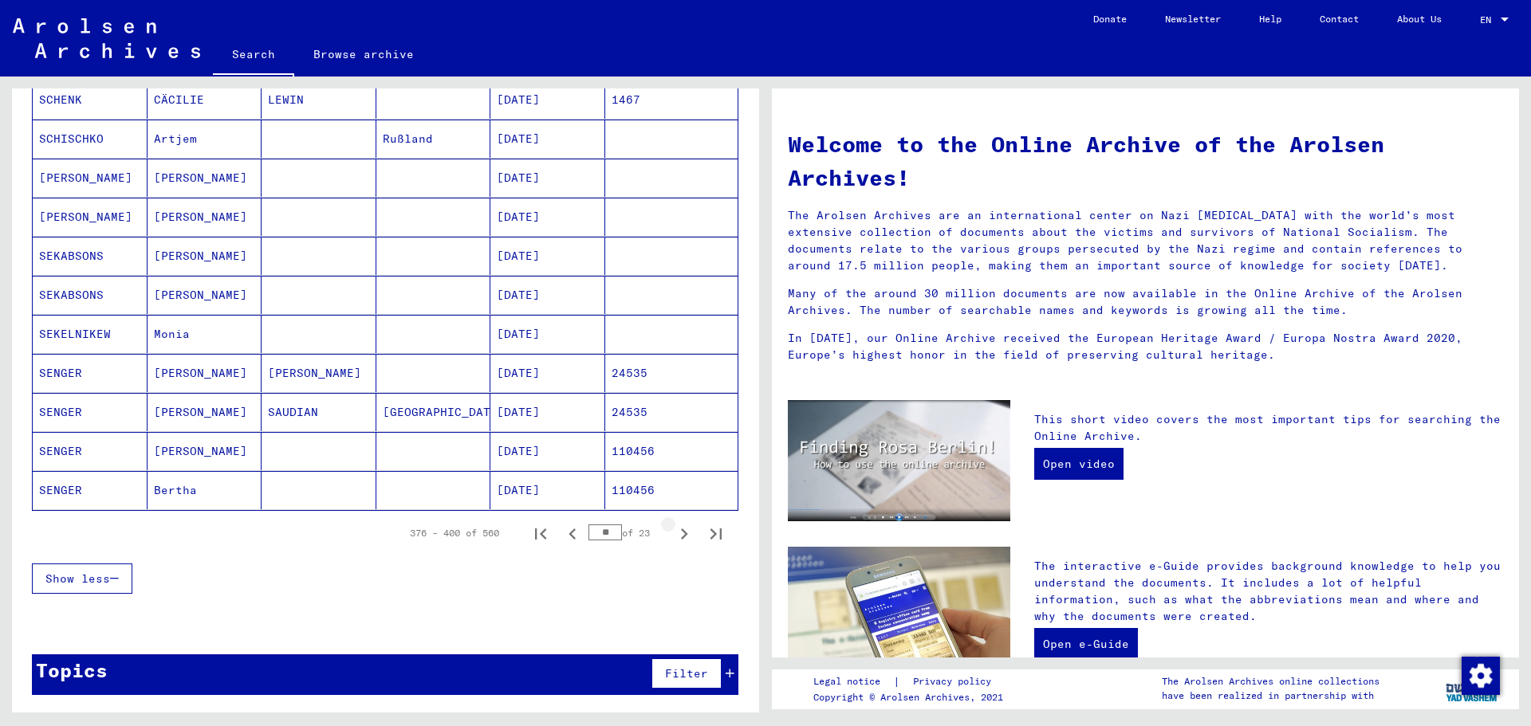
click at [674, 529] on icon "Next page" at bounding box center [684, 534] width 22 height 22
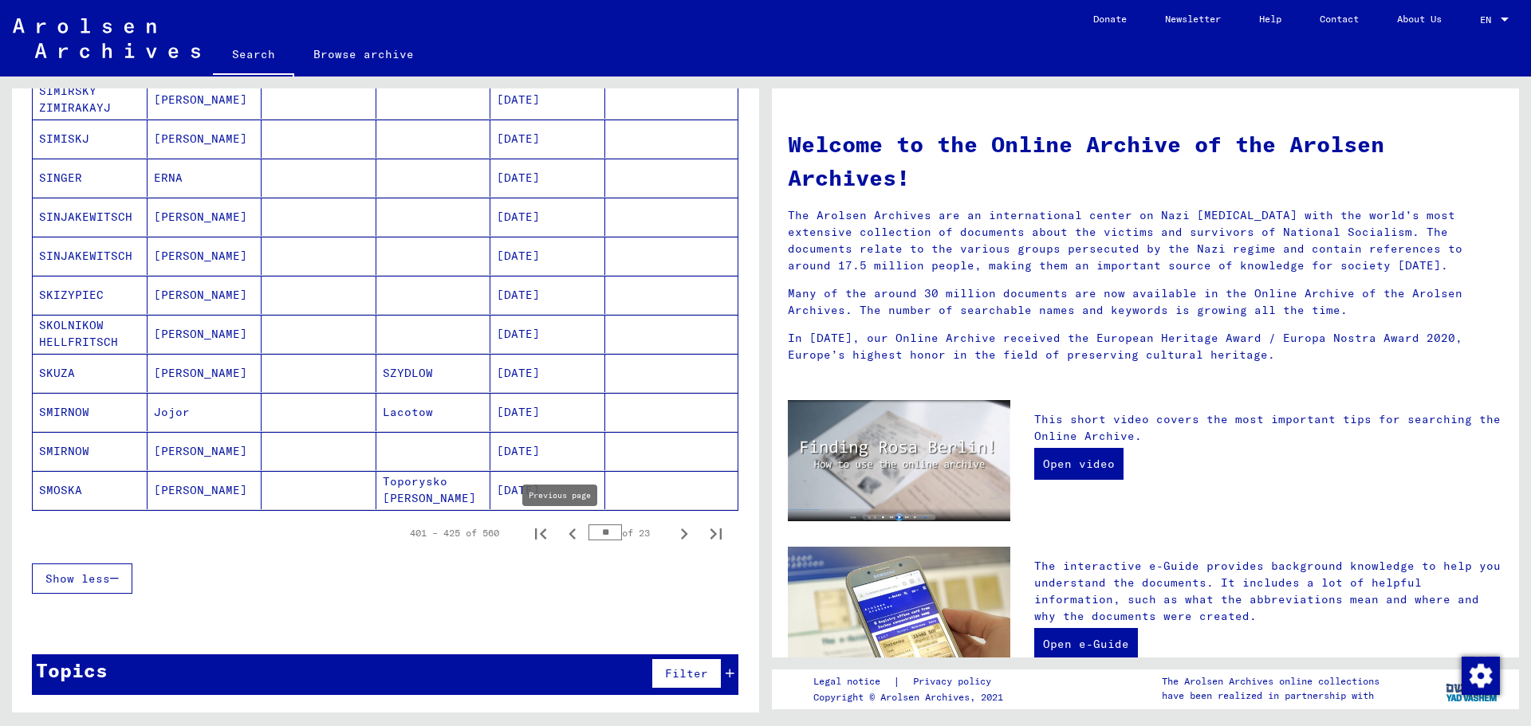
click at [561, 536] on icon "Previous page" at bounding box center [572, 534] width 22 height 22
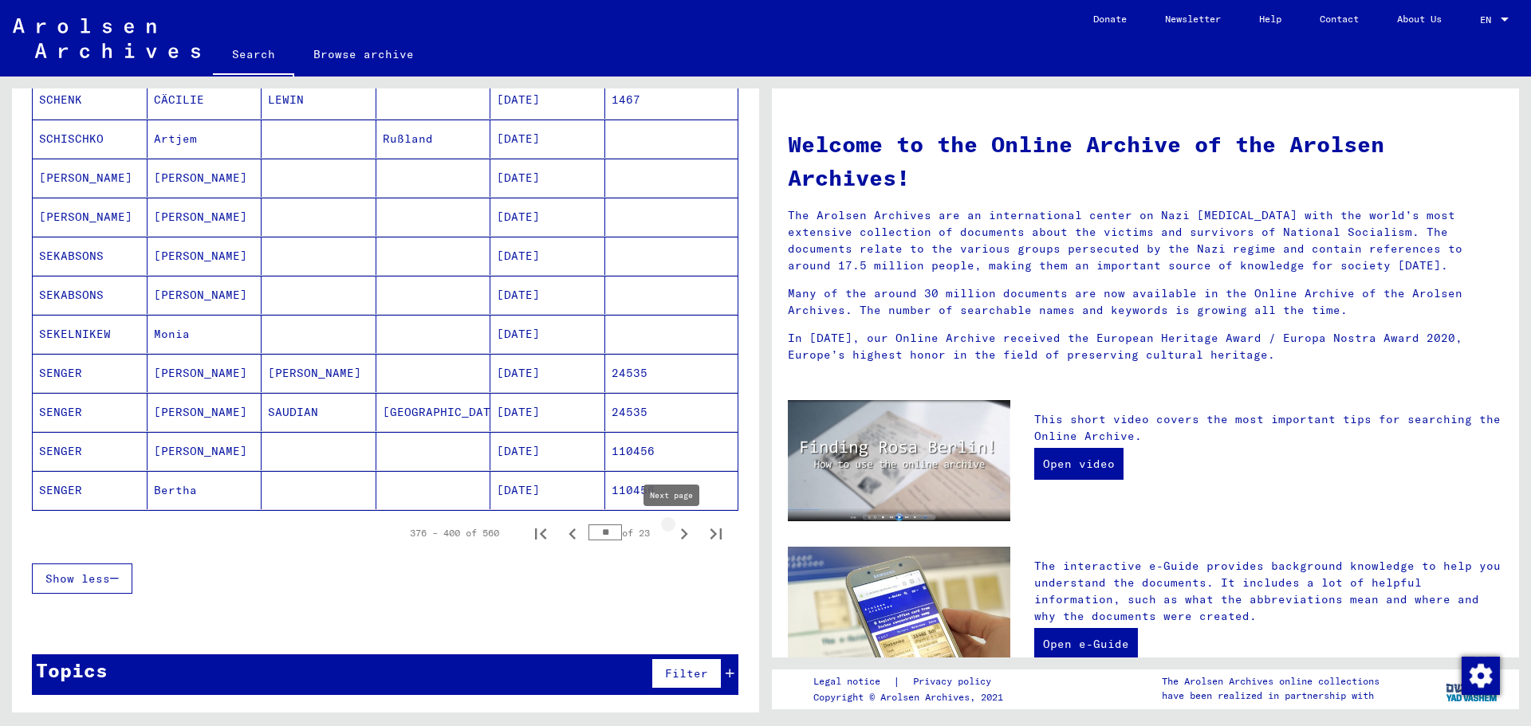
click at [674, 529] on icon "Next page" at bounding box center [684, 534] width 22 height 22
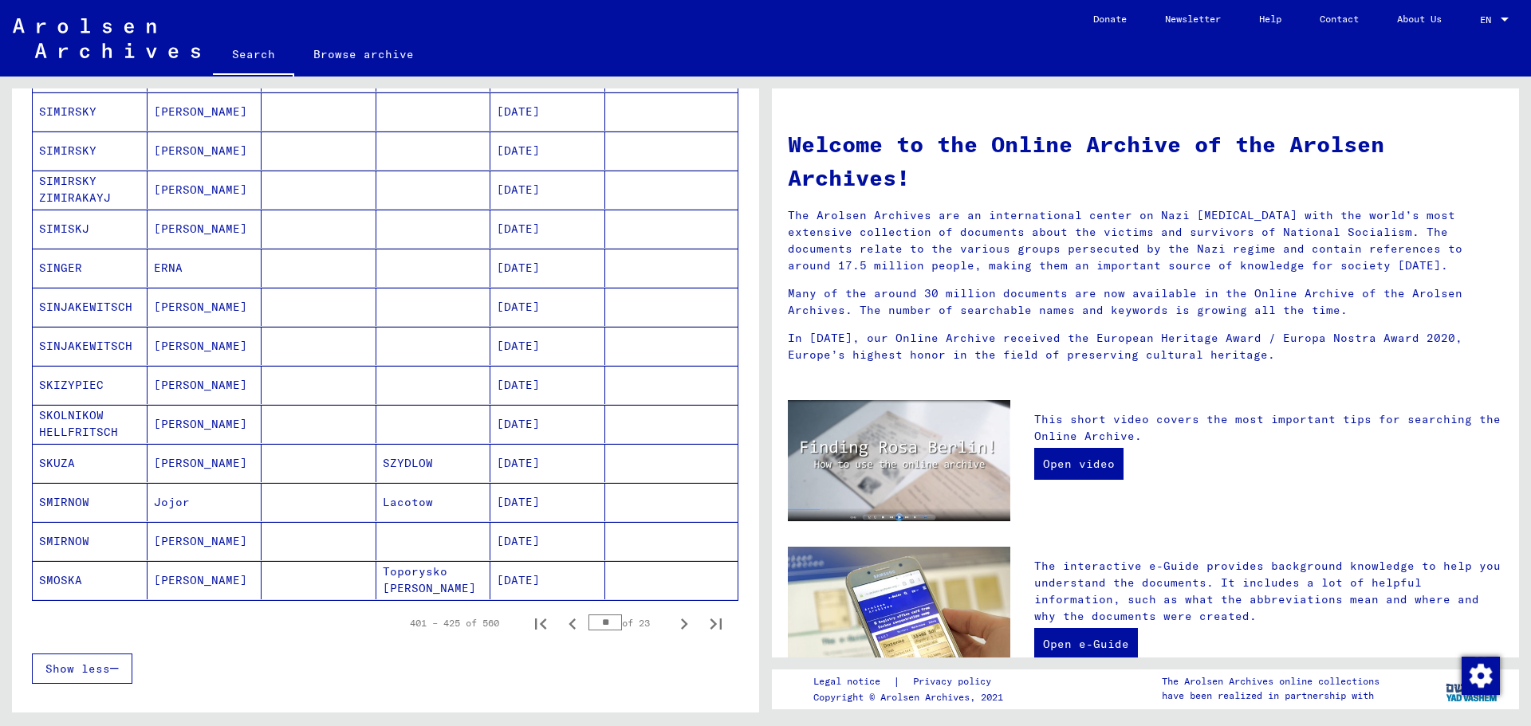
scroll to position [717, 0]
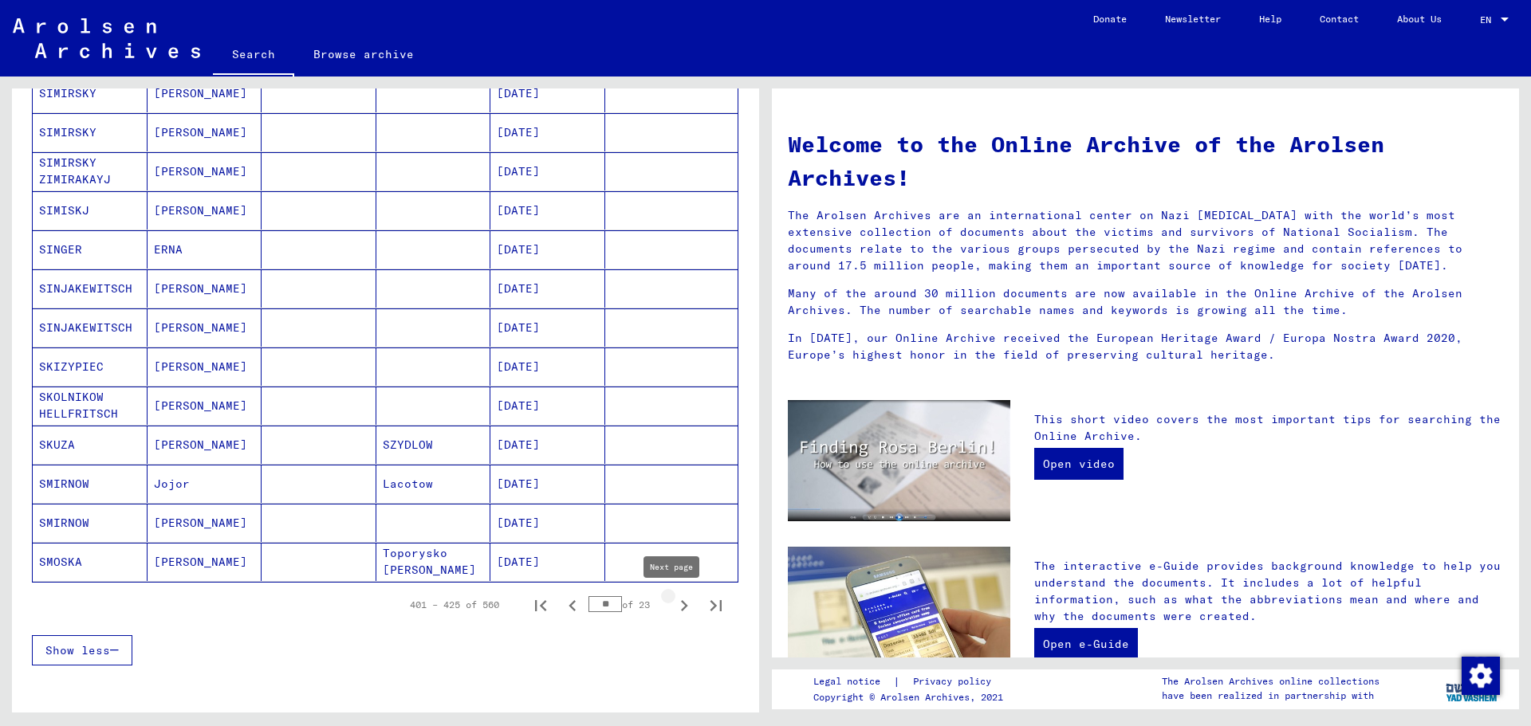
click at [673, 600] on icon "Next page" at bounding box center [684, 606] width 22 height 22
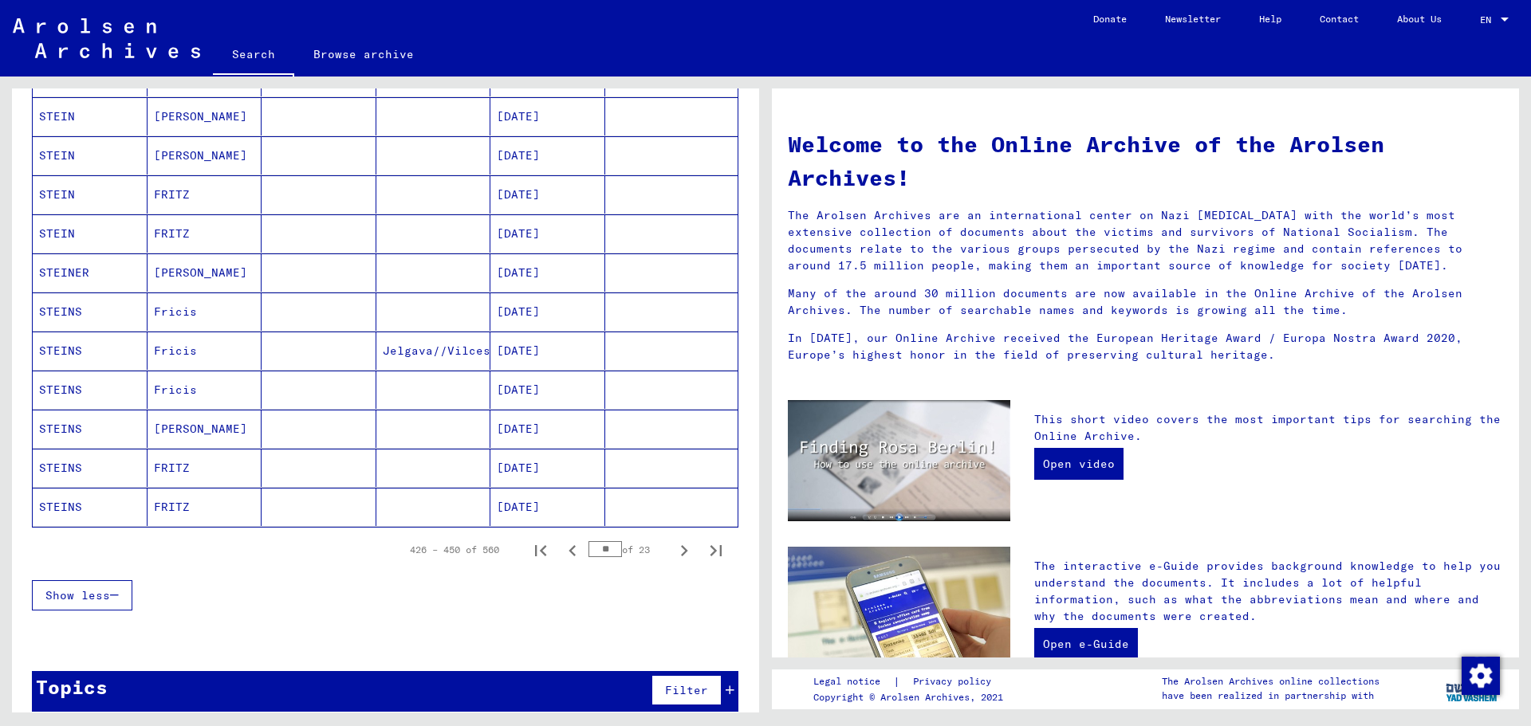
scroll to position [789, 0]
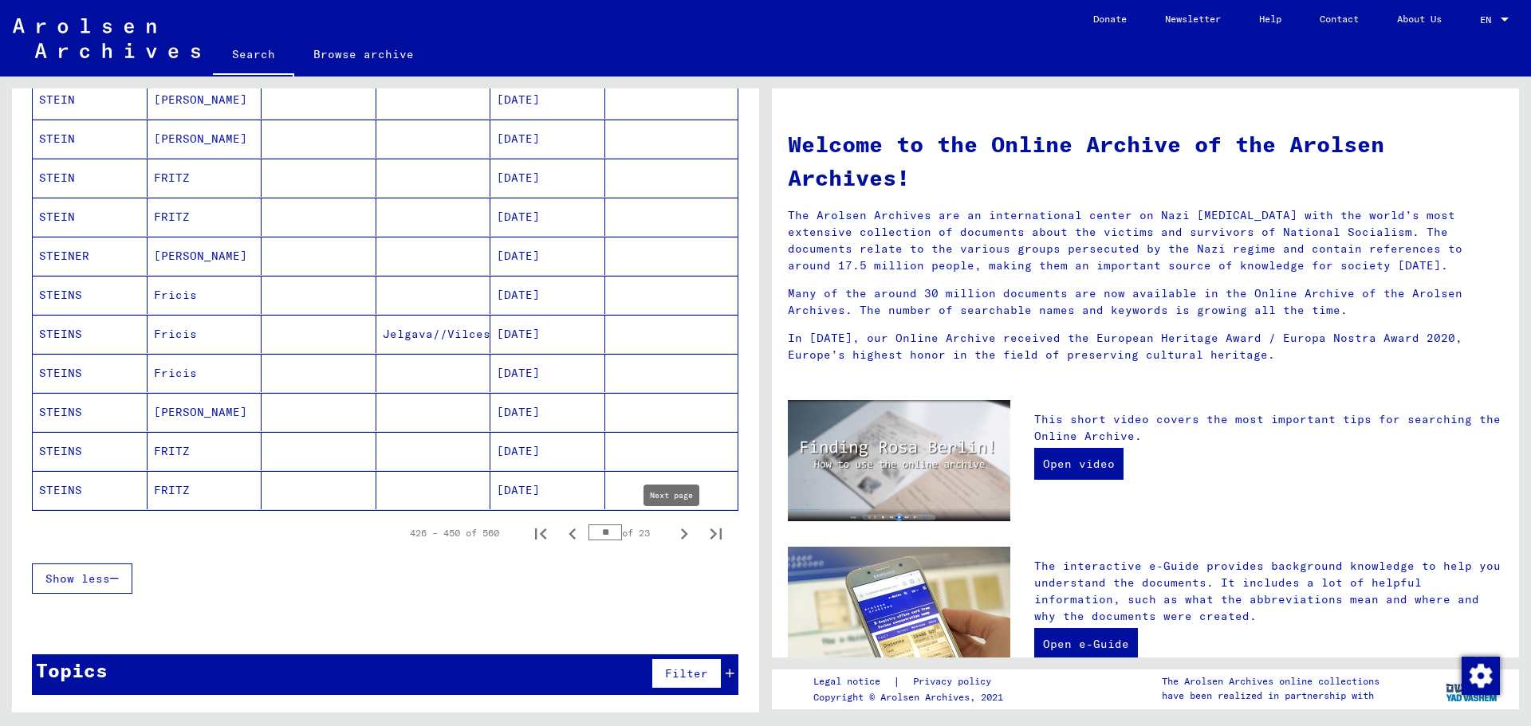
click at [674, 530] on icon "Next page" at bounding box center [684, 534] width 22 height 22
type input "**"
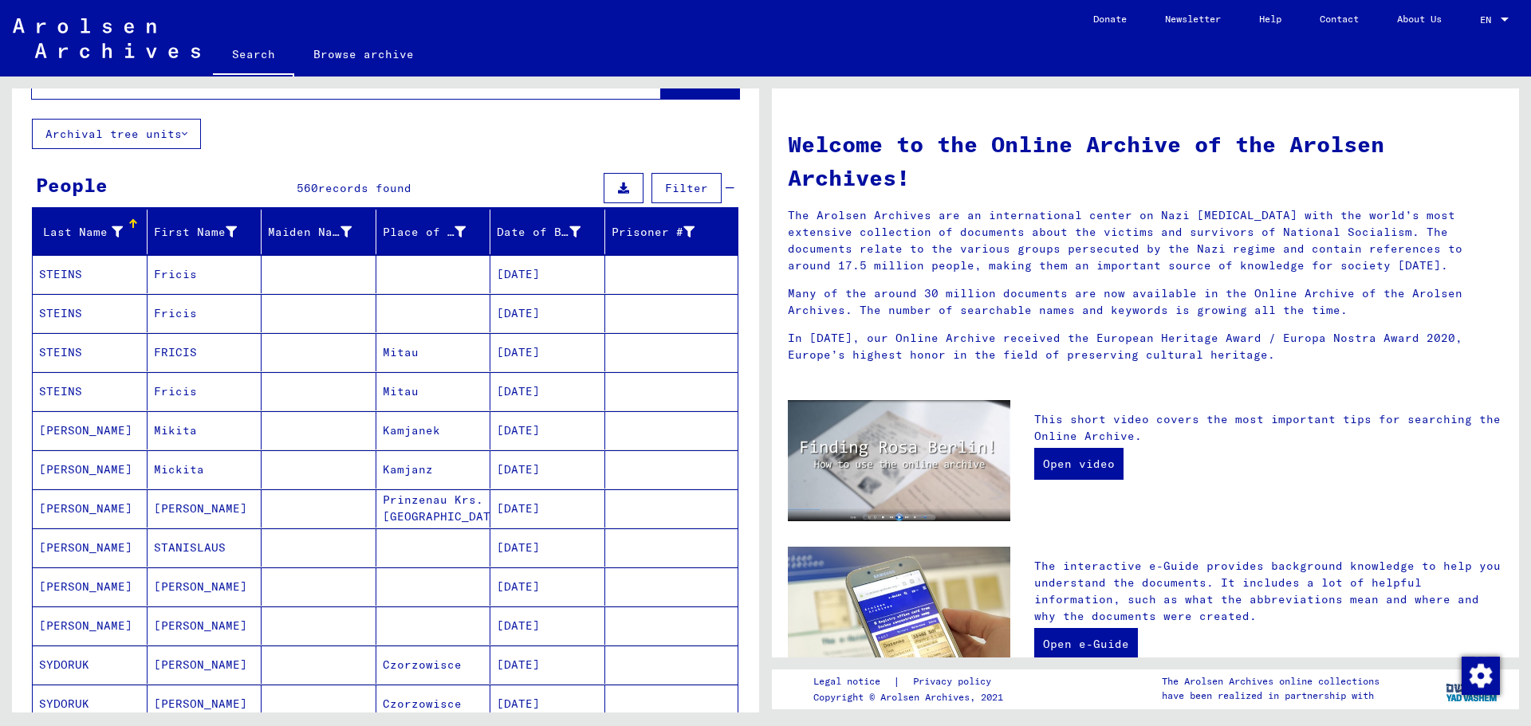
scroll to position [0, 0]
